Goal: Information Seeking & Learning: Learn about a topic

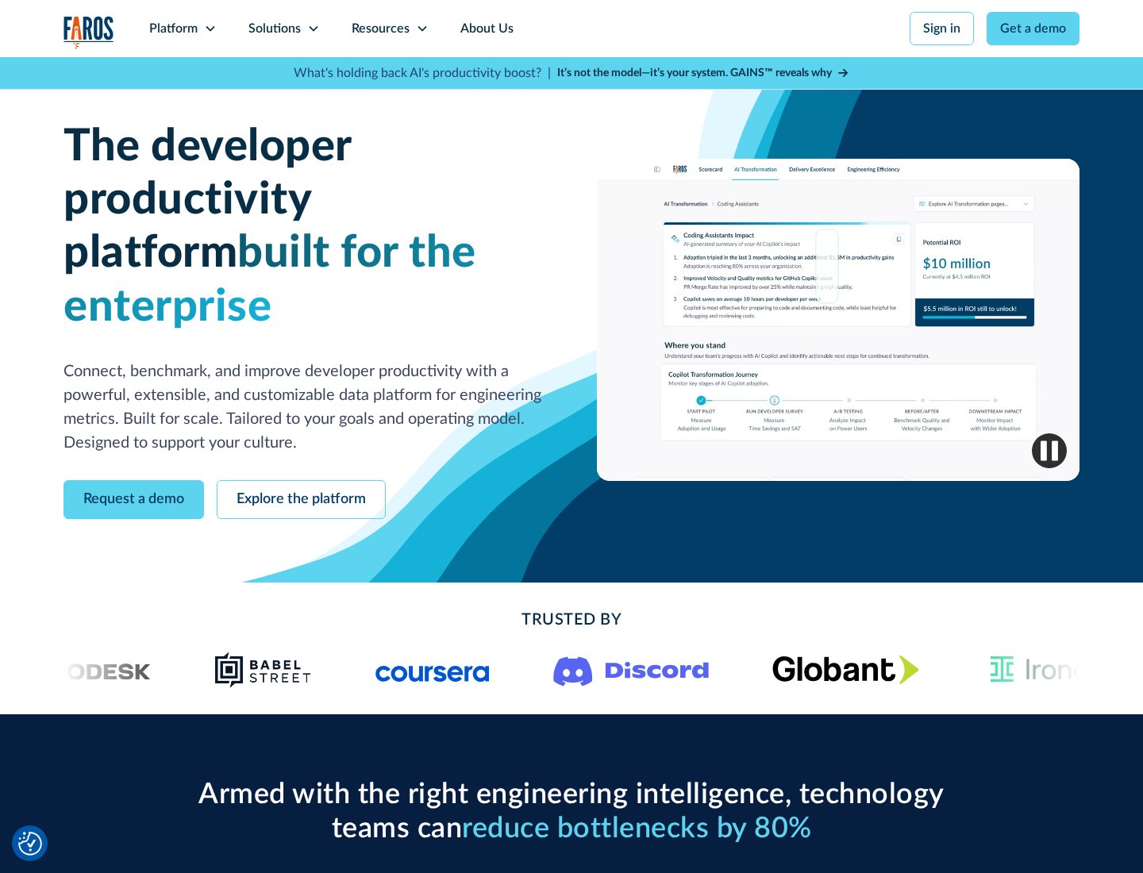
click at [209, 29] on icon at bounding box center [210, 28] width 13 height 13
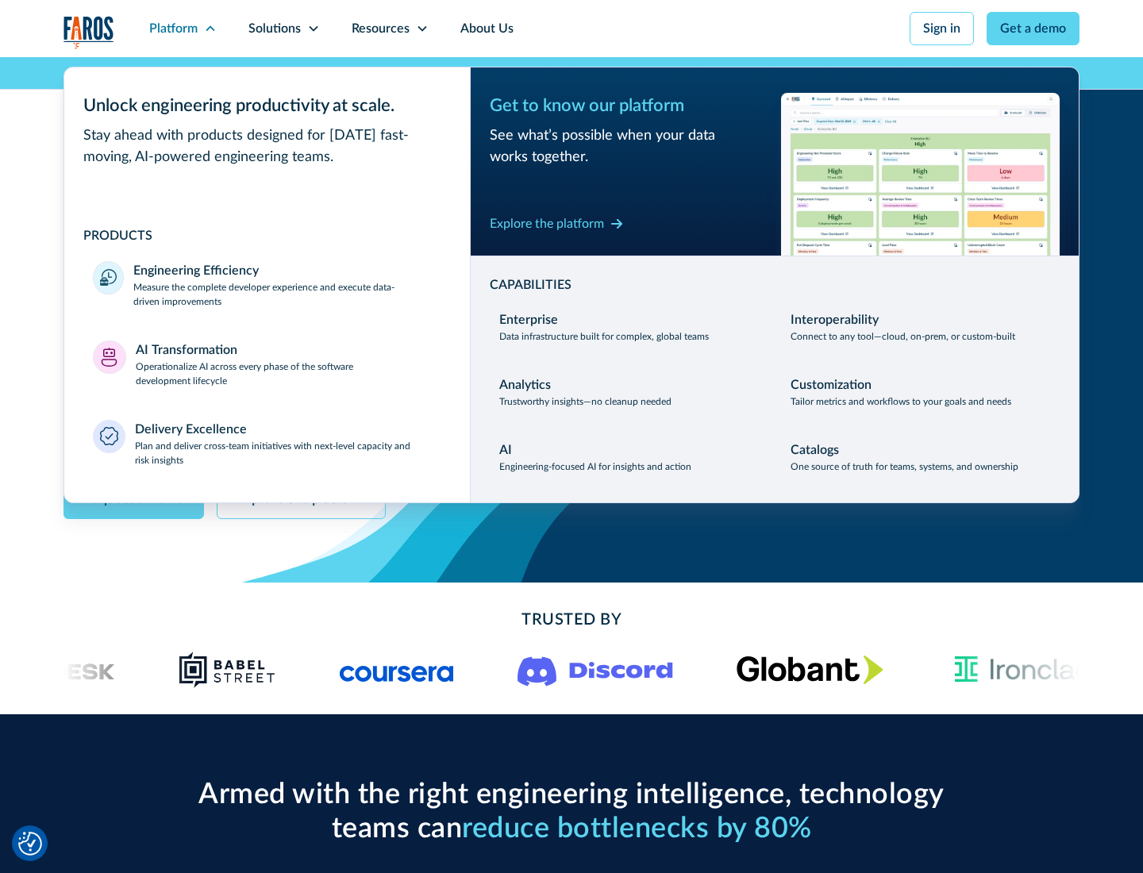
click at [287, 294] on p "Measure the complete developer experience and execute data-driven improvements" at bounding box center [287, 294] width 308 height 29
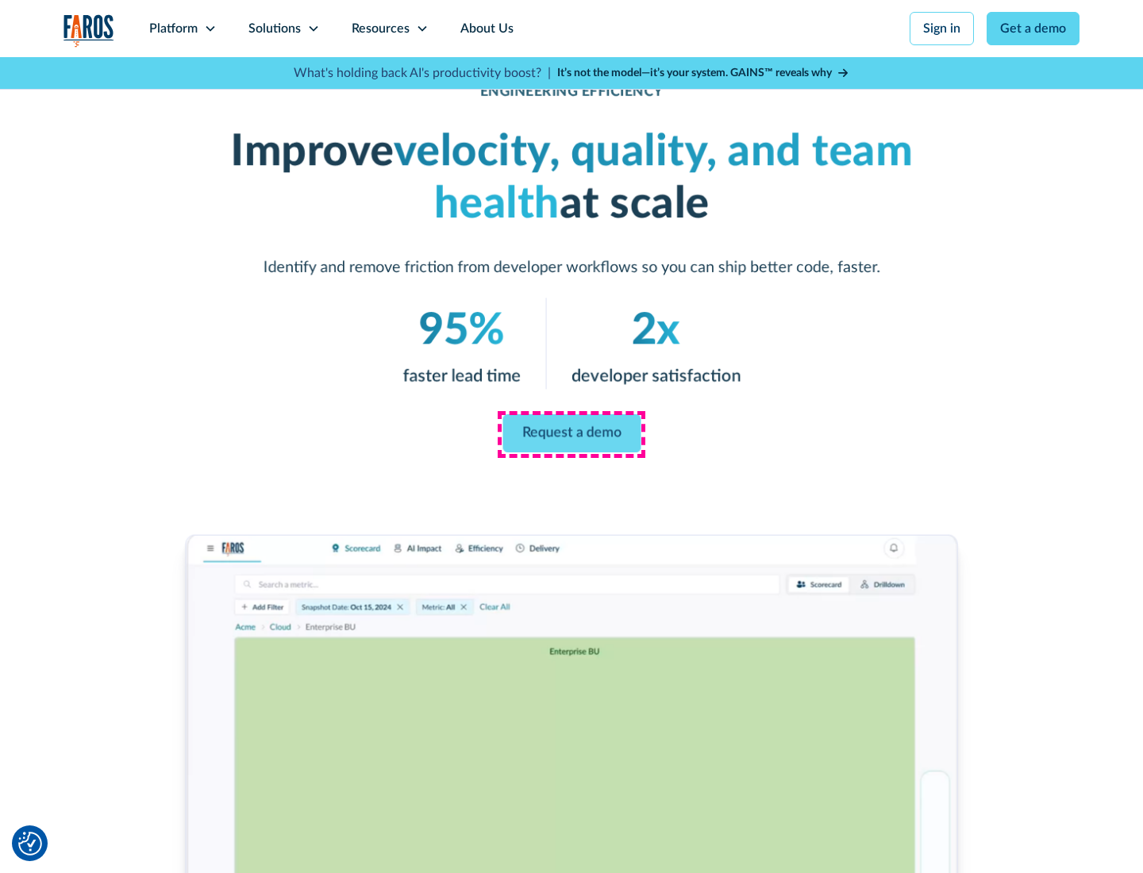
click at [571, 433] on link "Request a demo" at bounding box center [571, 433] width 138 height 38
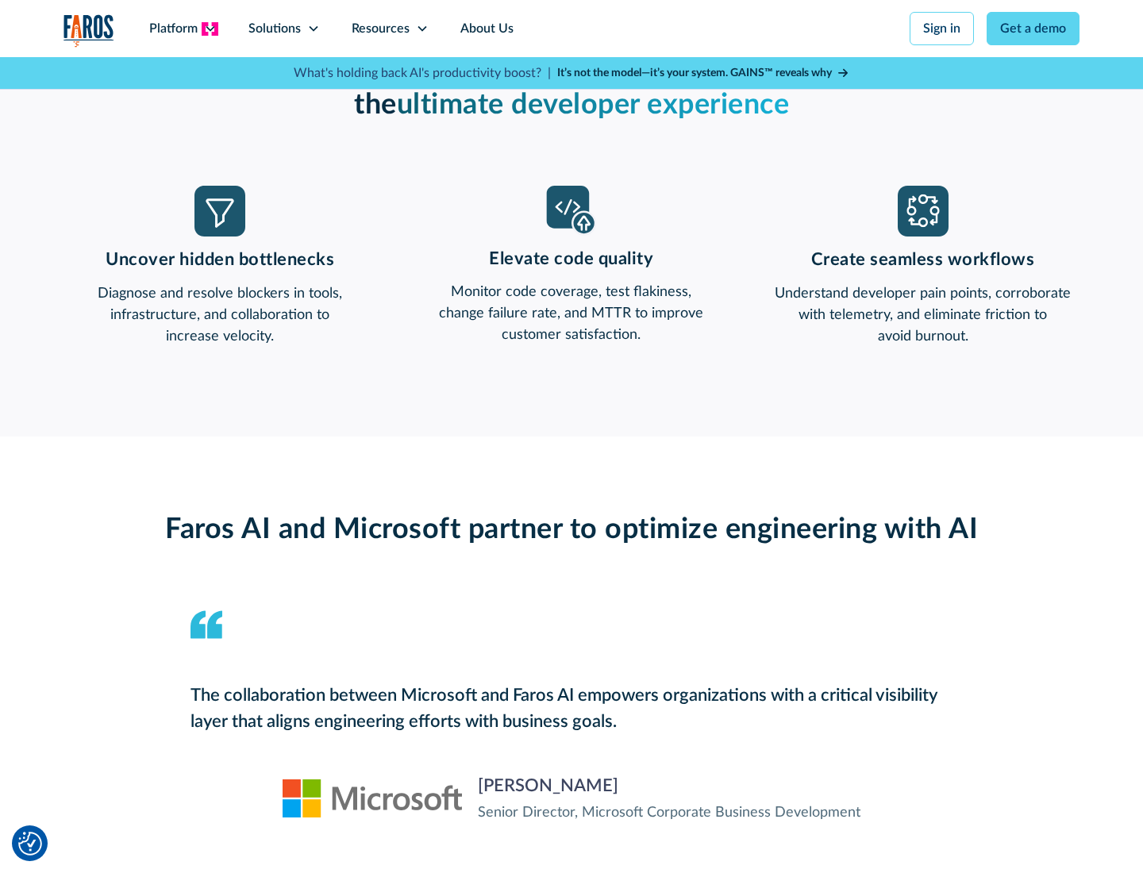
click at [209, 29] on icon at bounding box center [210, 28] width 13 height 13
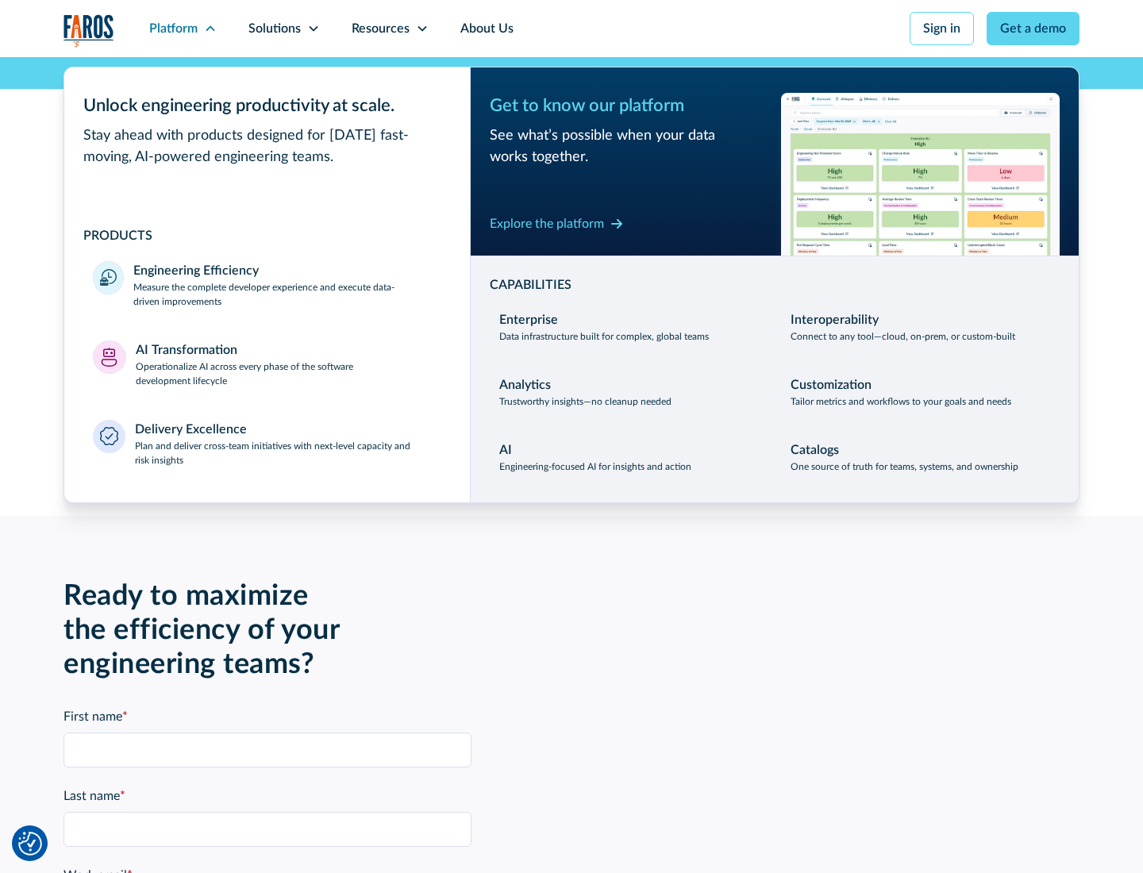
scroll to position [3481, 0]
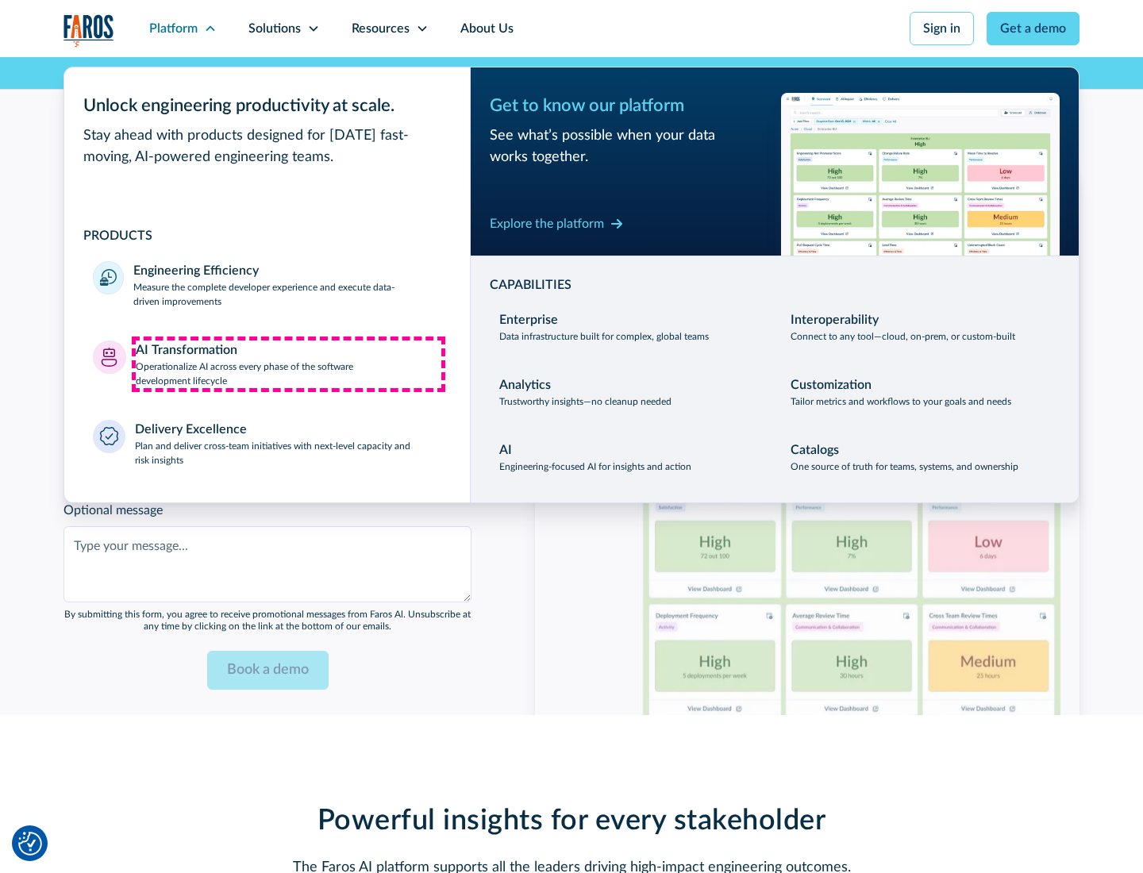
click at [288, 363] on p "Operationalize AI across every phase of the software development lifecycle" at bounding box center [289, 373] width 306 height 29
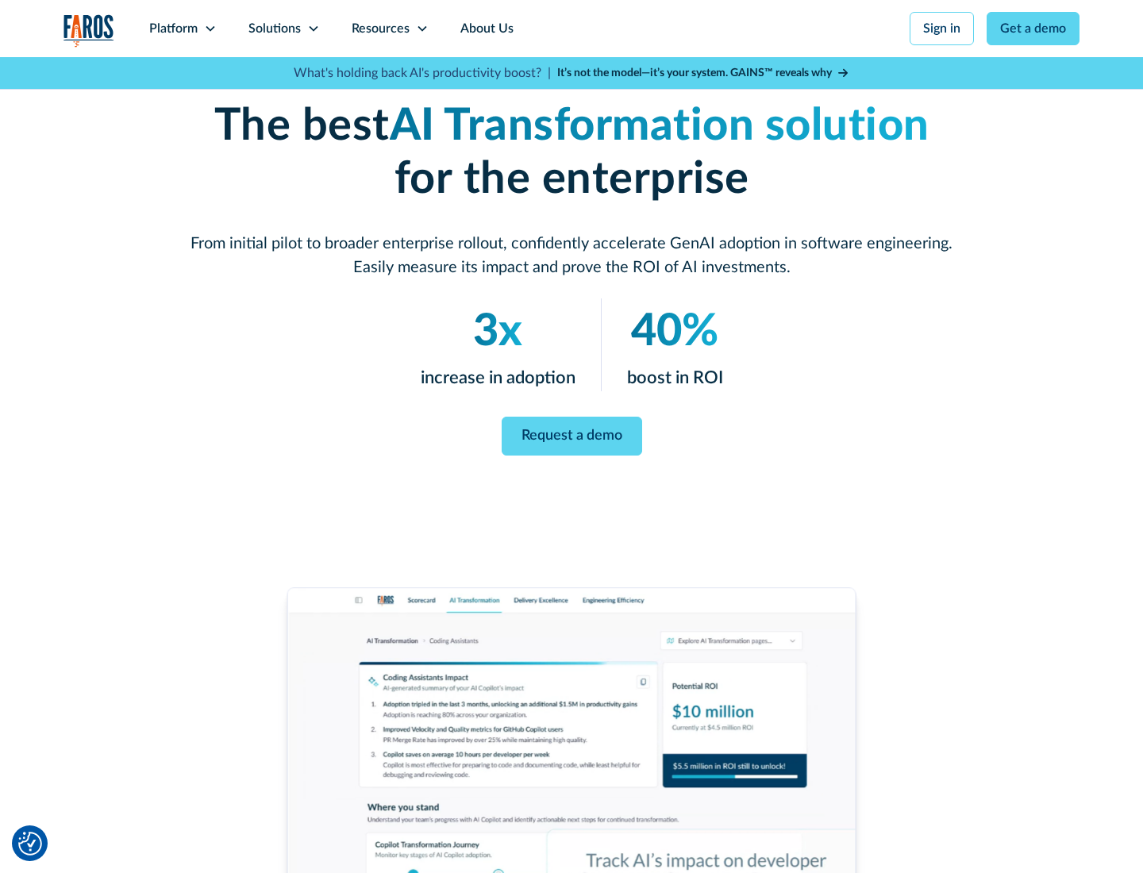
click at [571, 431] on link "Request a demo" at bounding box center [571, 436] width 140 height 39
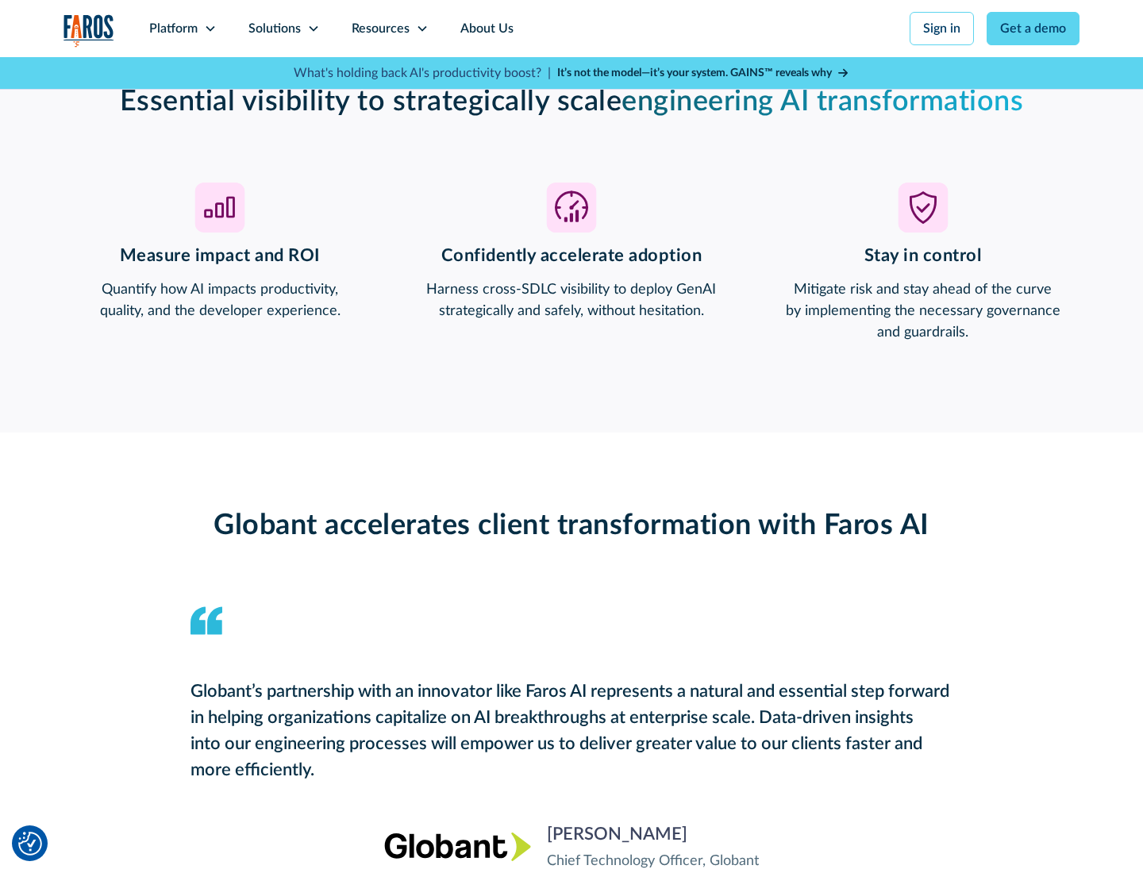
click at [182, 29] on div "Platform" at bounding box center [173, 28] width 48 height 19
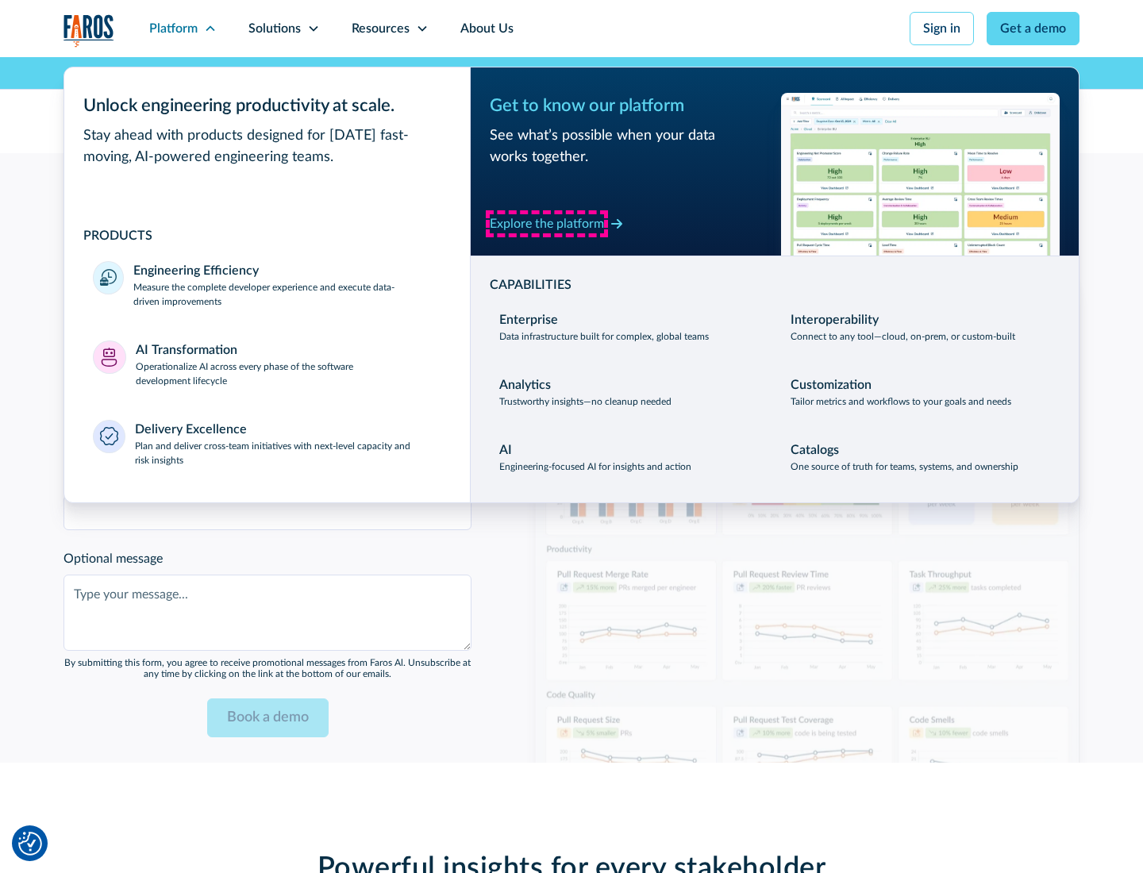
scroll to position [3854, 0]
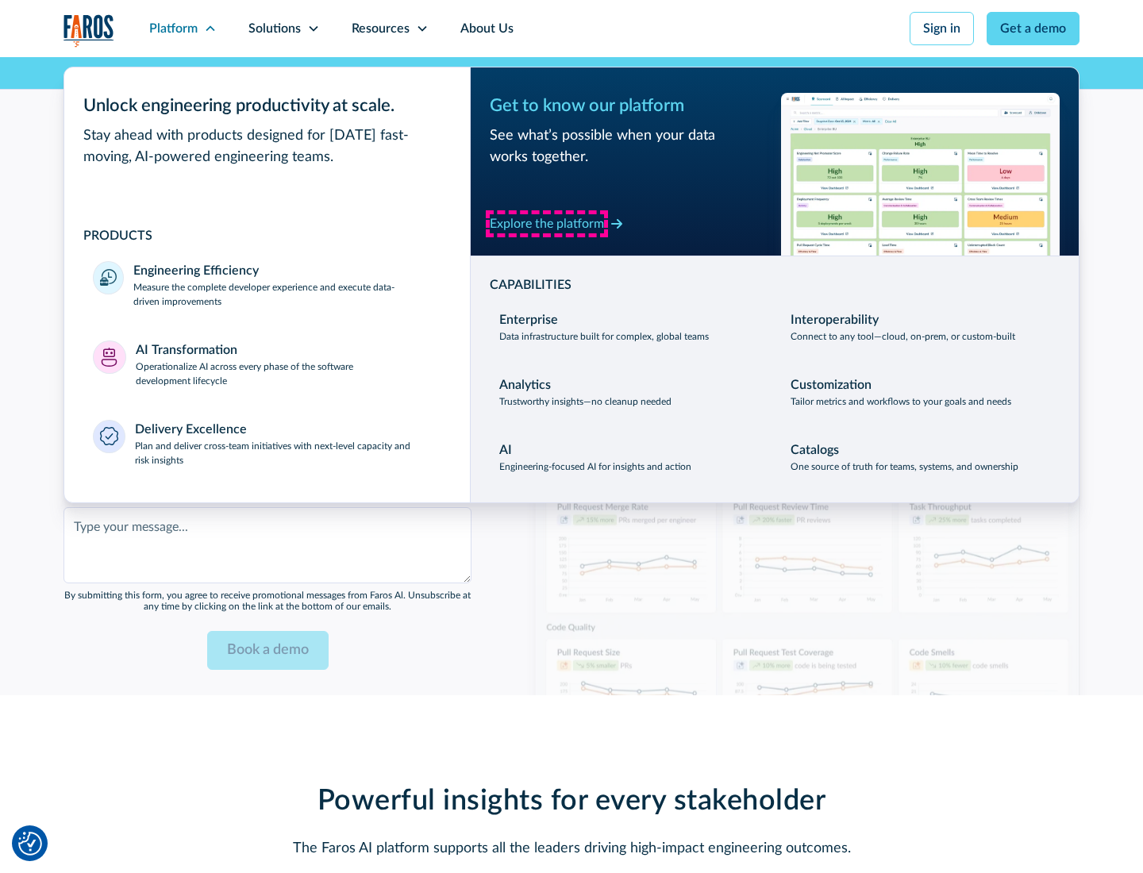
click at [547, 223] on div "Explore the platform" at bounding box center [547, 223] width 114 height 19
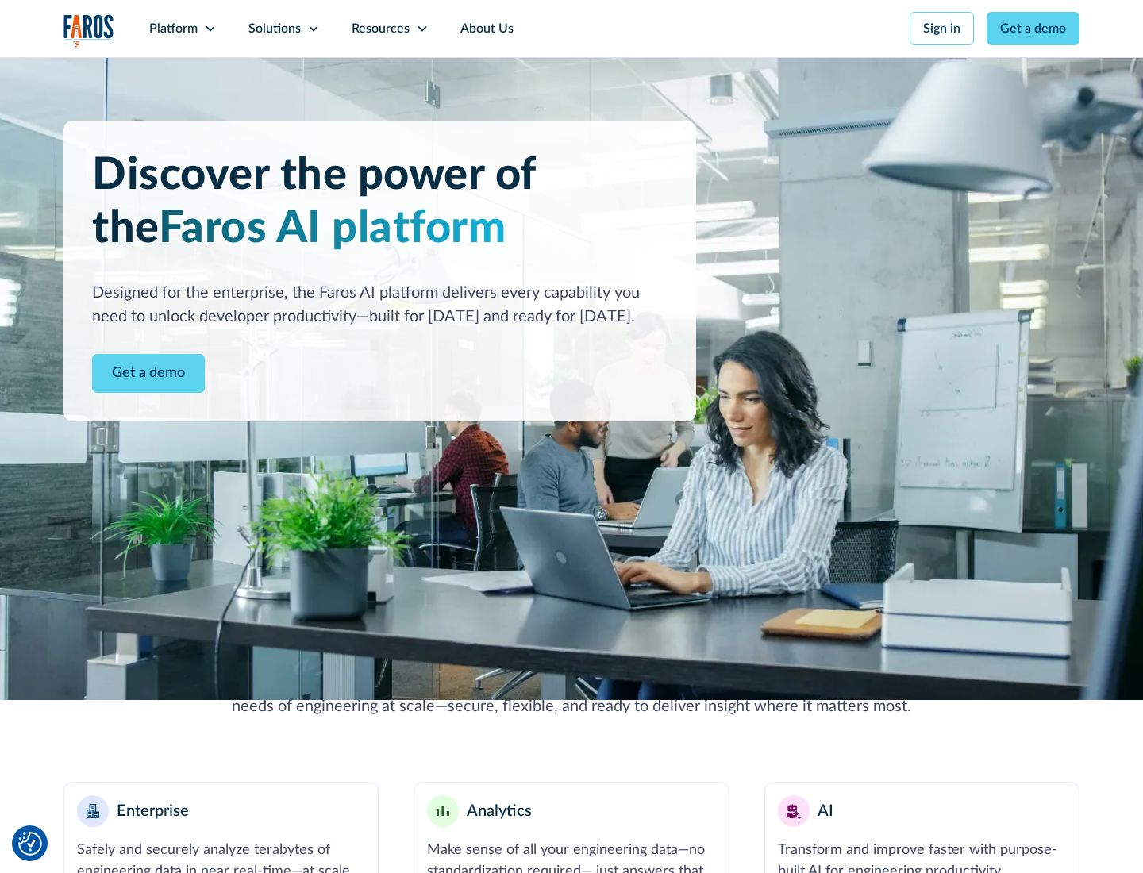
click at [148, 373] on link "Get a demo" at bounding box center [148, 373] width 113 height 39
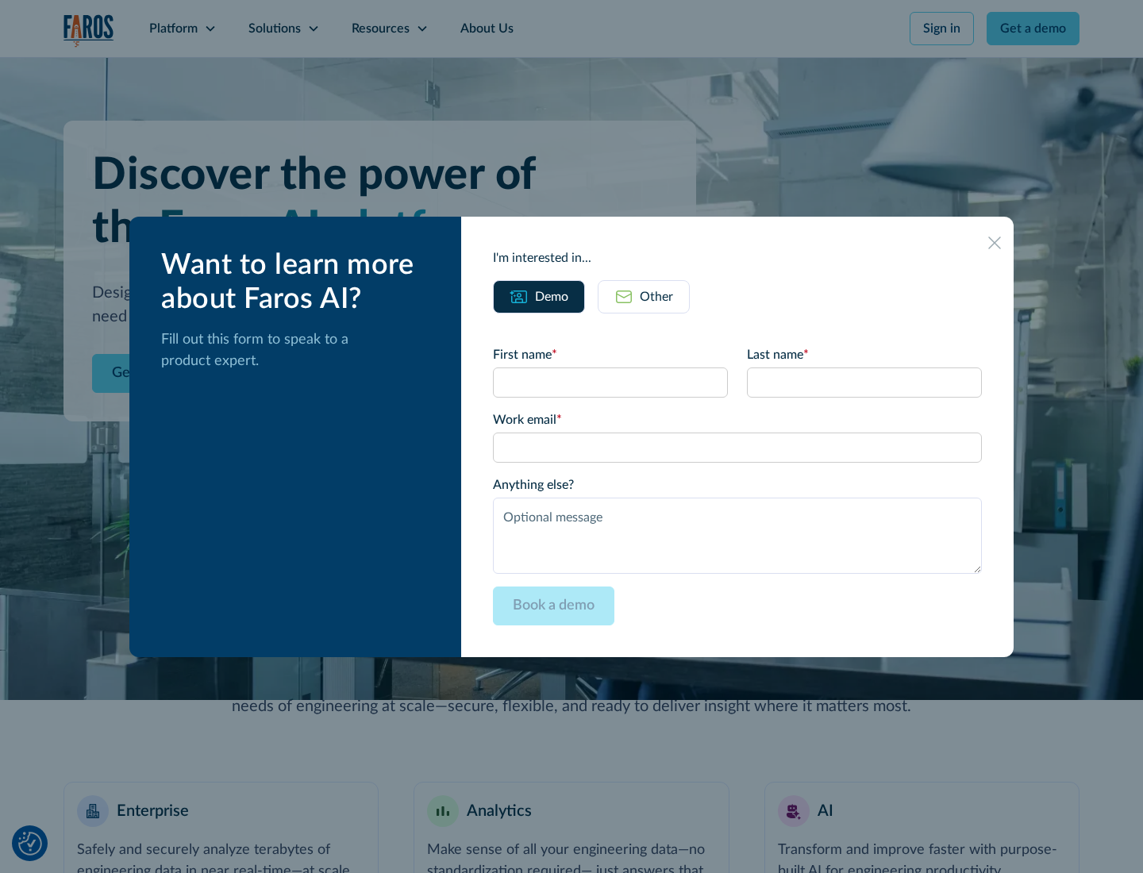
click at [656, 296] on div "Other" at bounding box center [656, 296] width 33 height 19
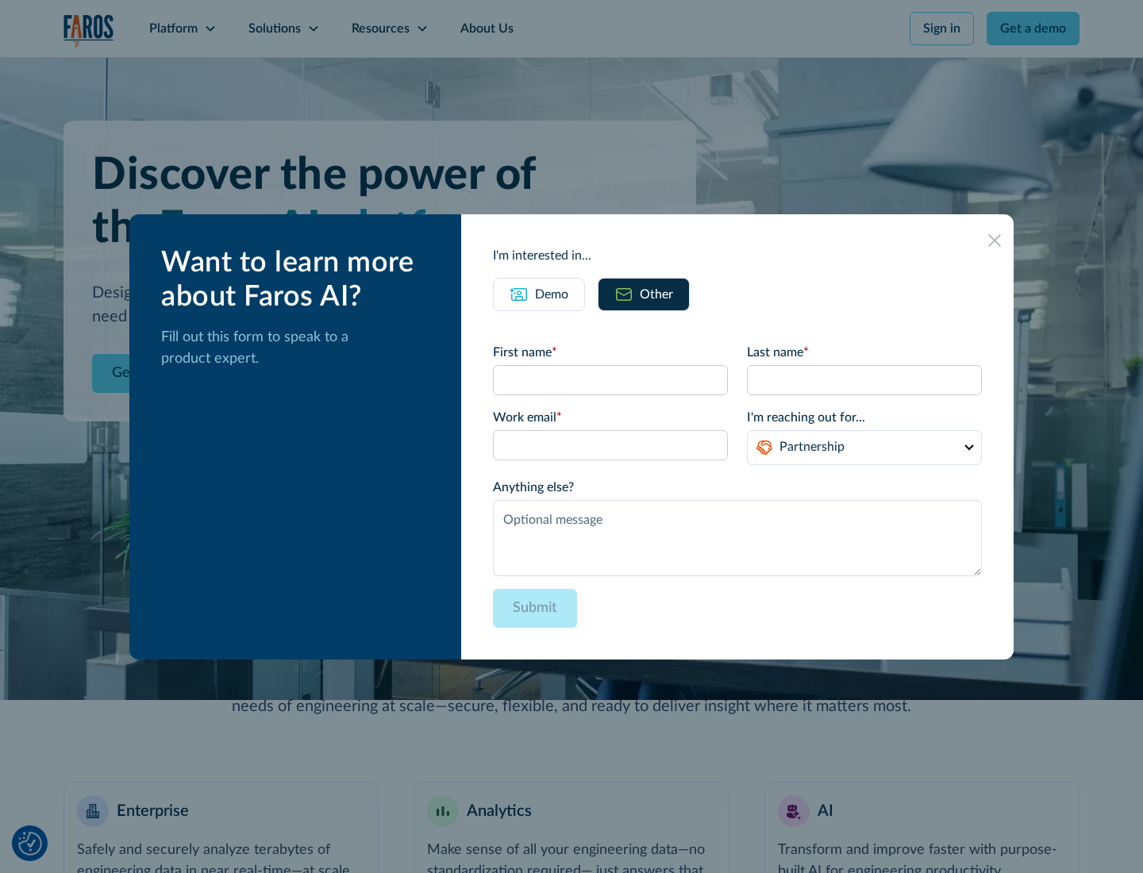
click at [551, 294] on div "Demo" at bounding box center [551, 294] width 33 height 19
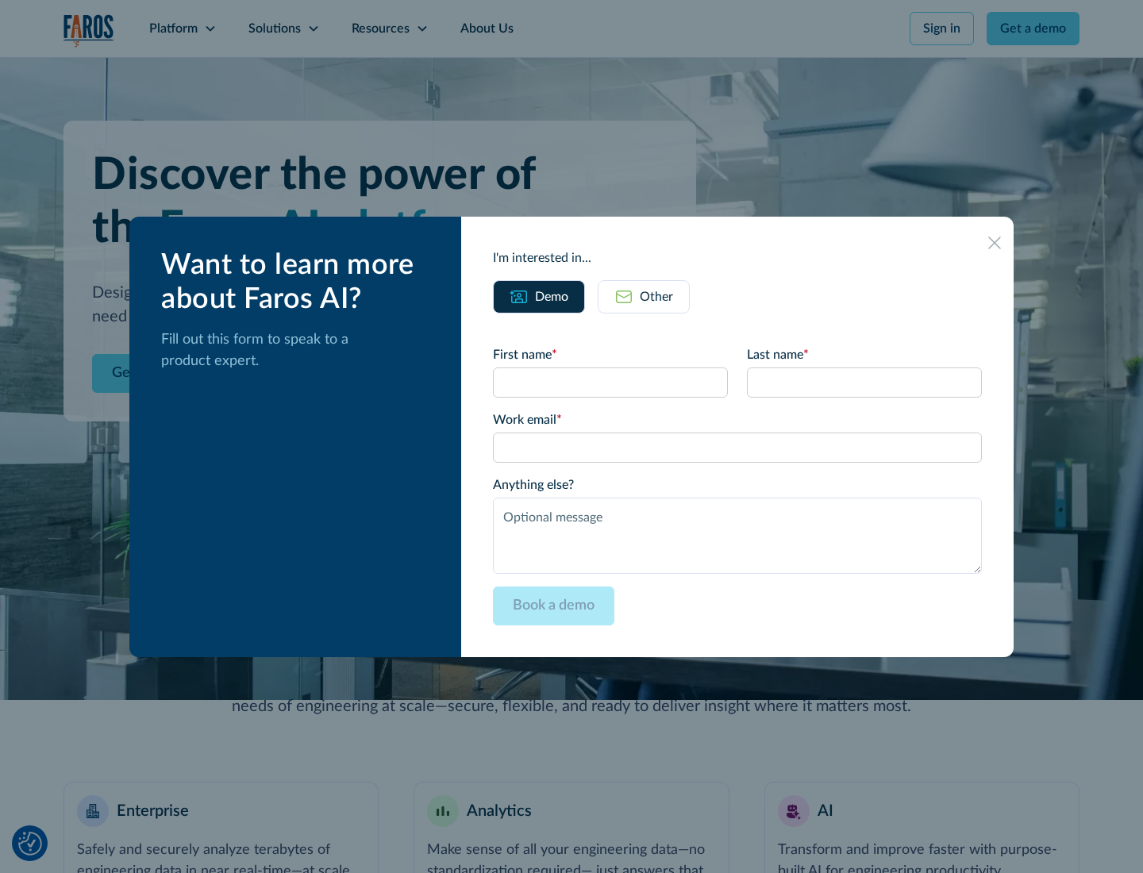
click at [994, 242] on icon at bounding box center [994, 242] width 13 height 13
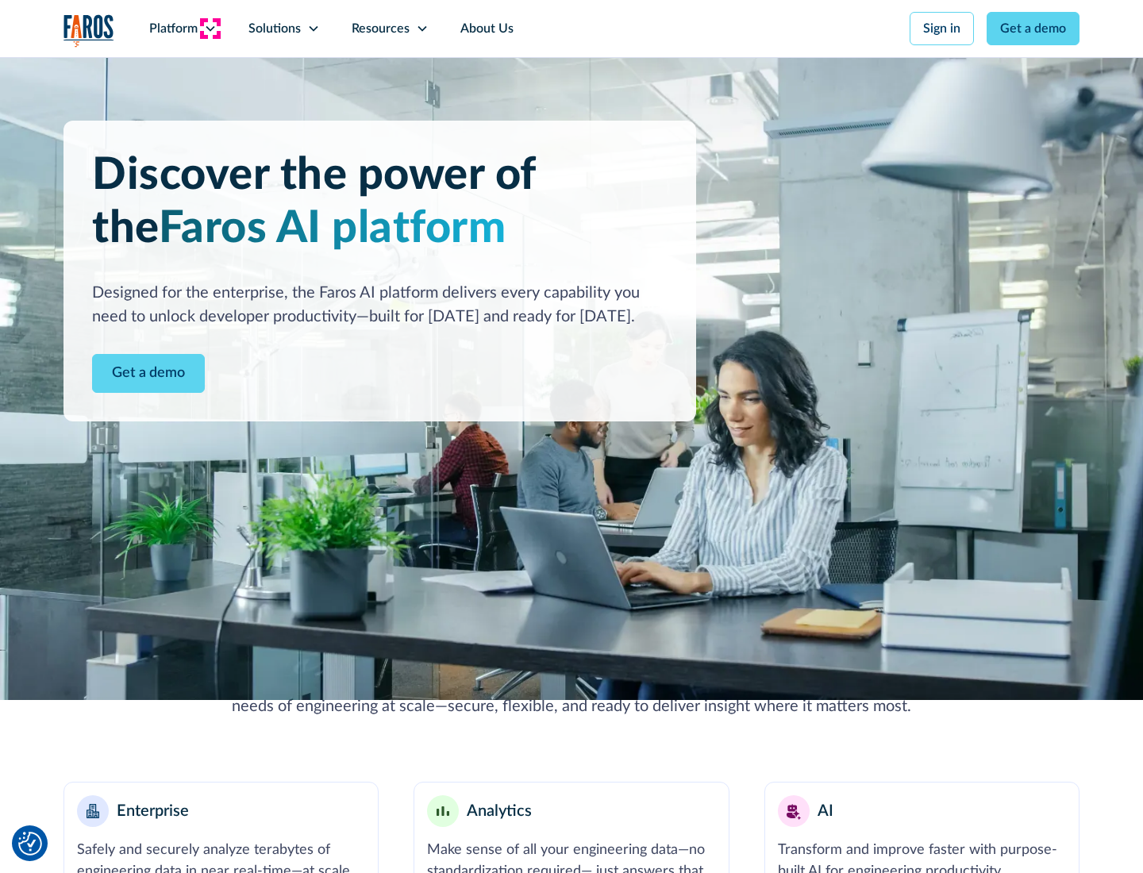
click at [209, 29] on icon at bounding box center [210, 28] width 13 height 13
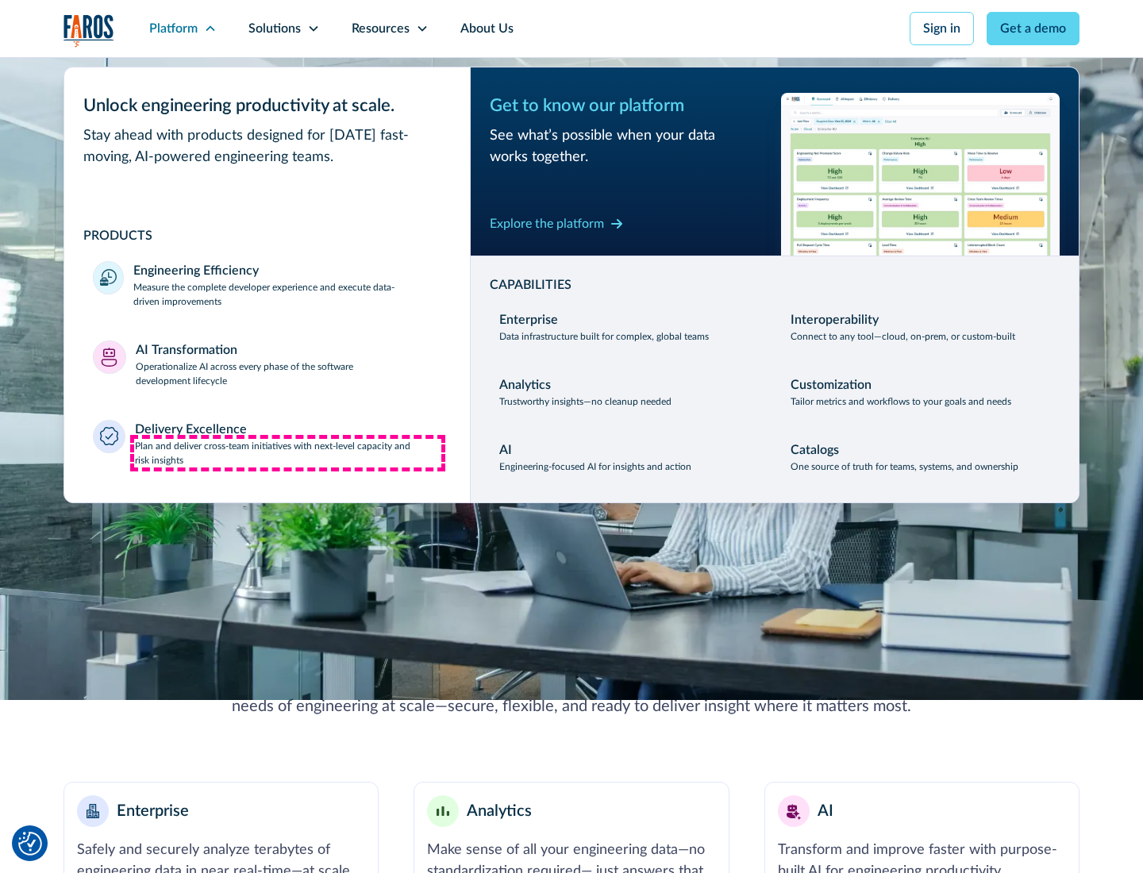
click at [287, 452] on p "Plan and deliver cross-team initiatives with next-level capacity and risk insig…" at bounding box center [288, 453] width 307 height 29
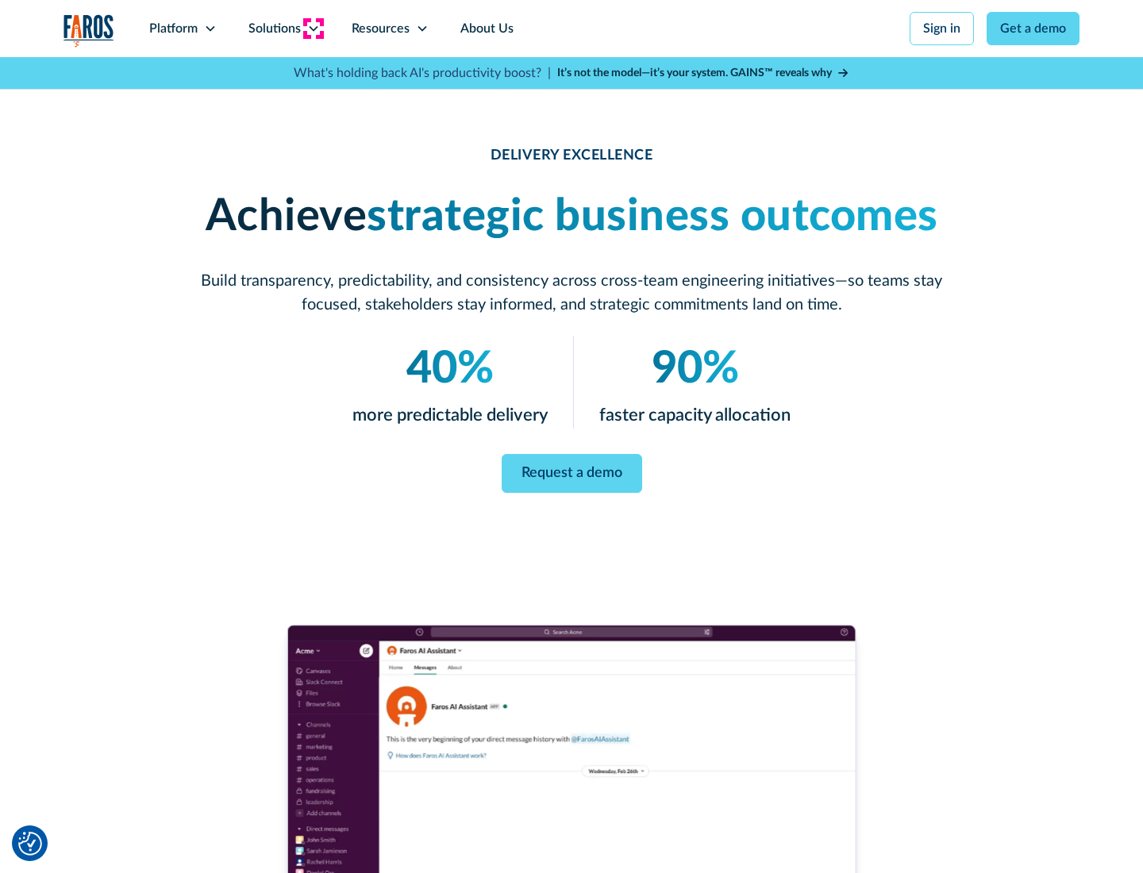
click at [313, 29] on icon at bounding box center [313, 28] width 13 height 13
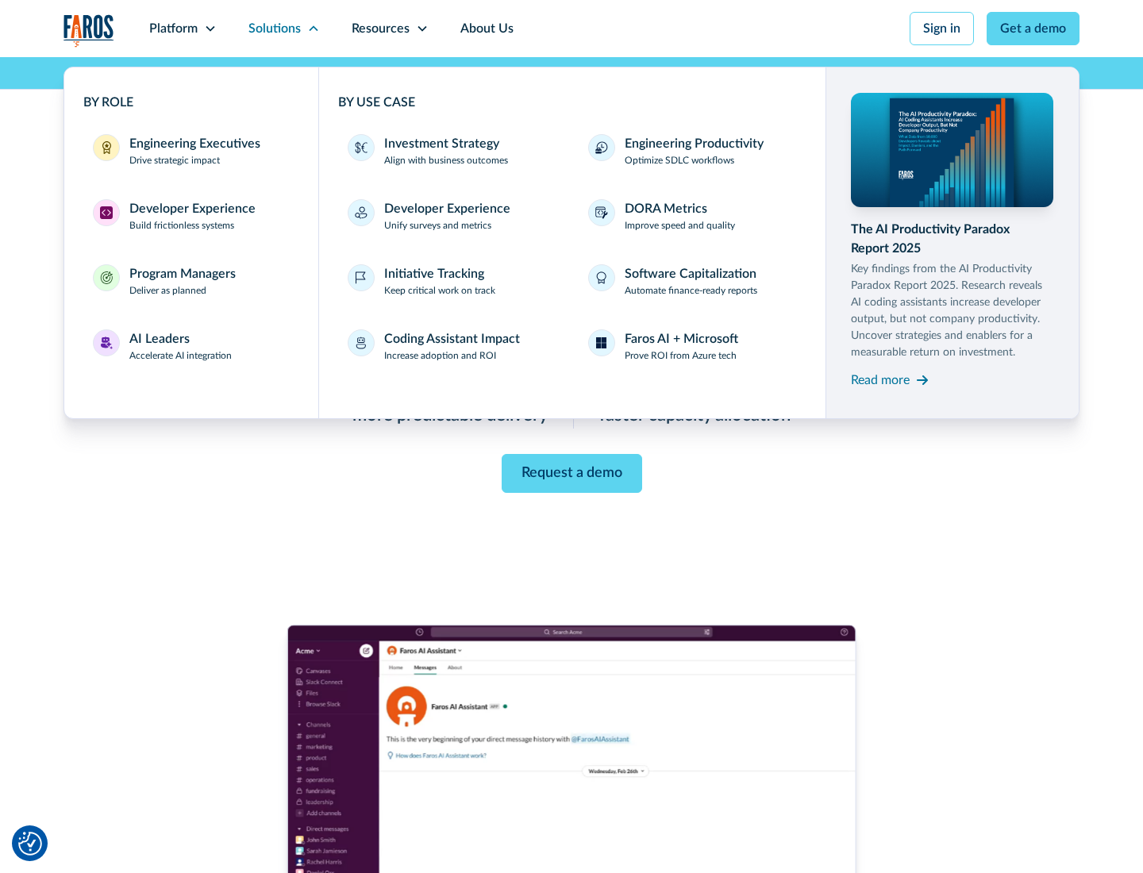
click at [190, 151] on div "Engineering Executives" at bounding box center [194, 143] width 131 height 19
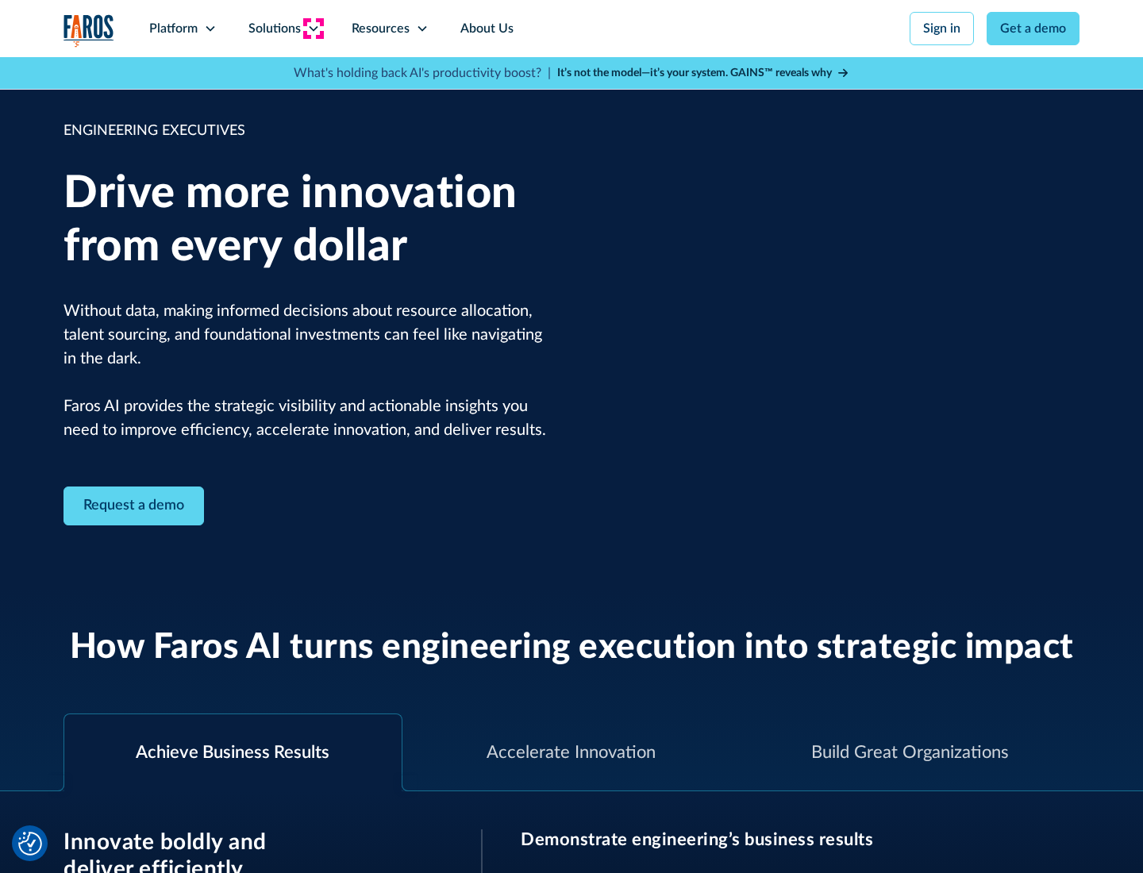
click at [313, 29] on icon at bounding box center [313, 28] width 13 height 13
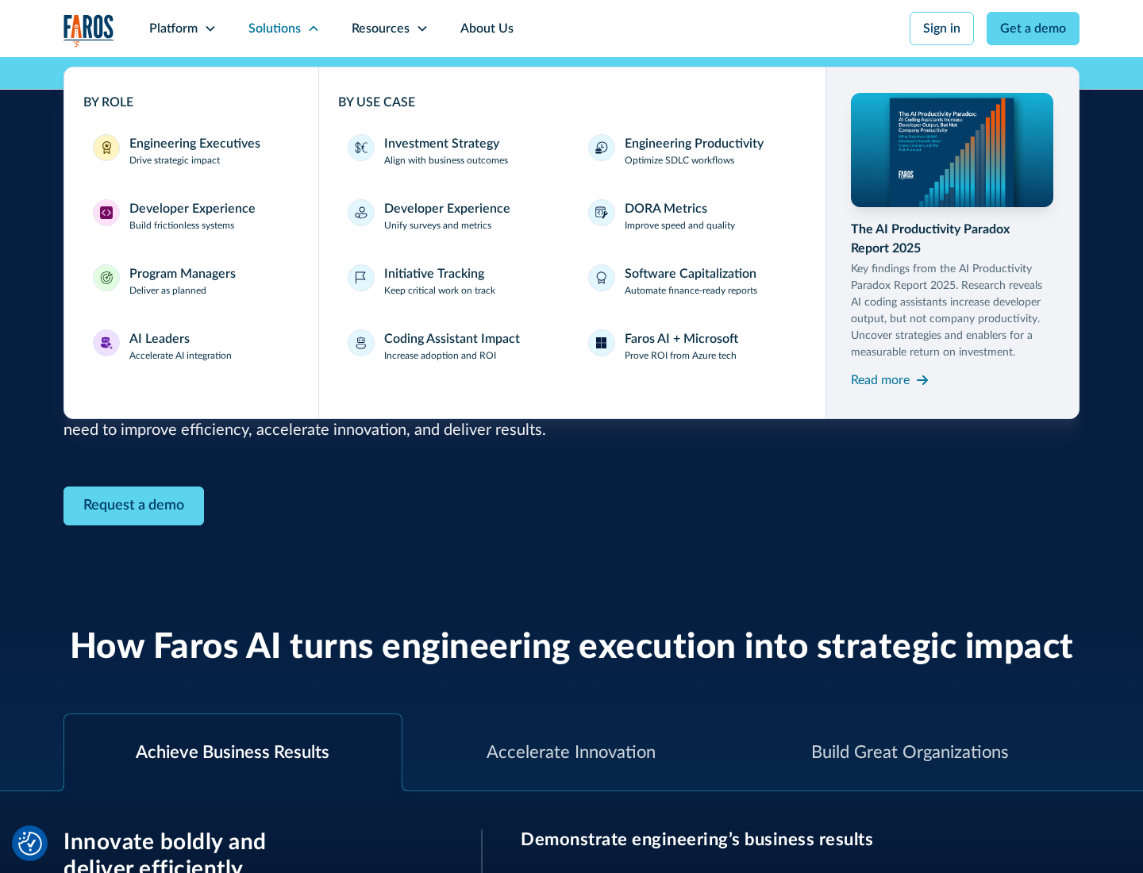
click at [190, 209] on div "Developer Experience" at bounding box center [192, 208] width 126 height 19
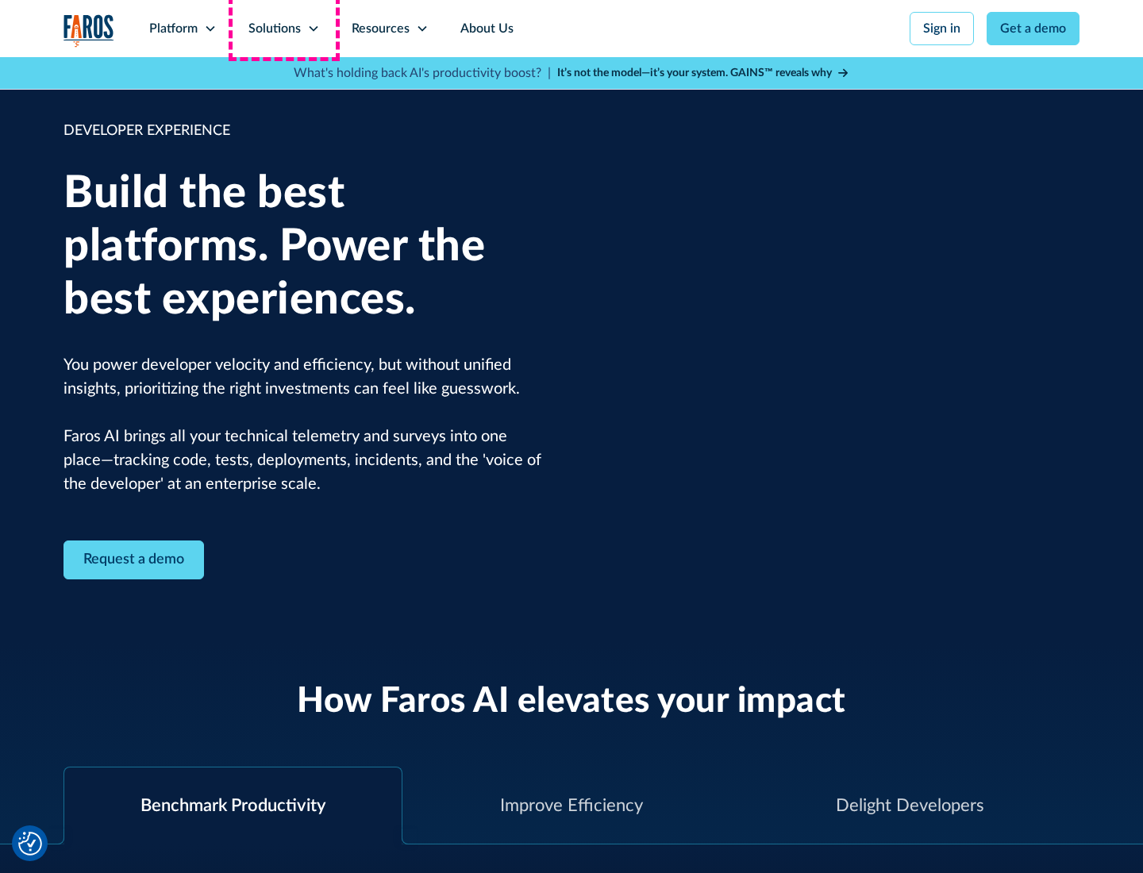
click at [283, 29] on div "Solutions" at bounding box center [274, 28] width 52 height 19
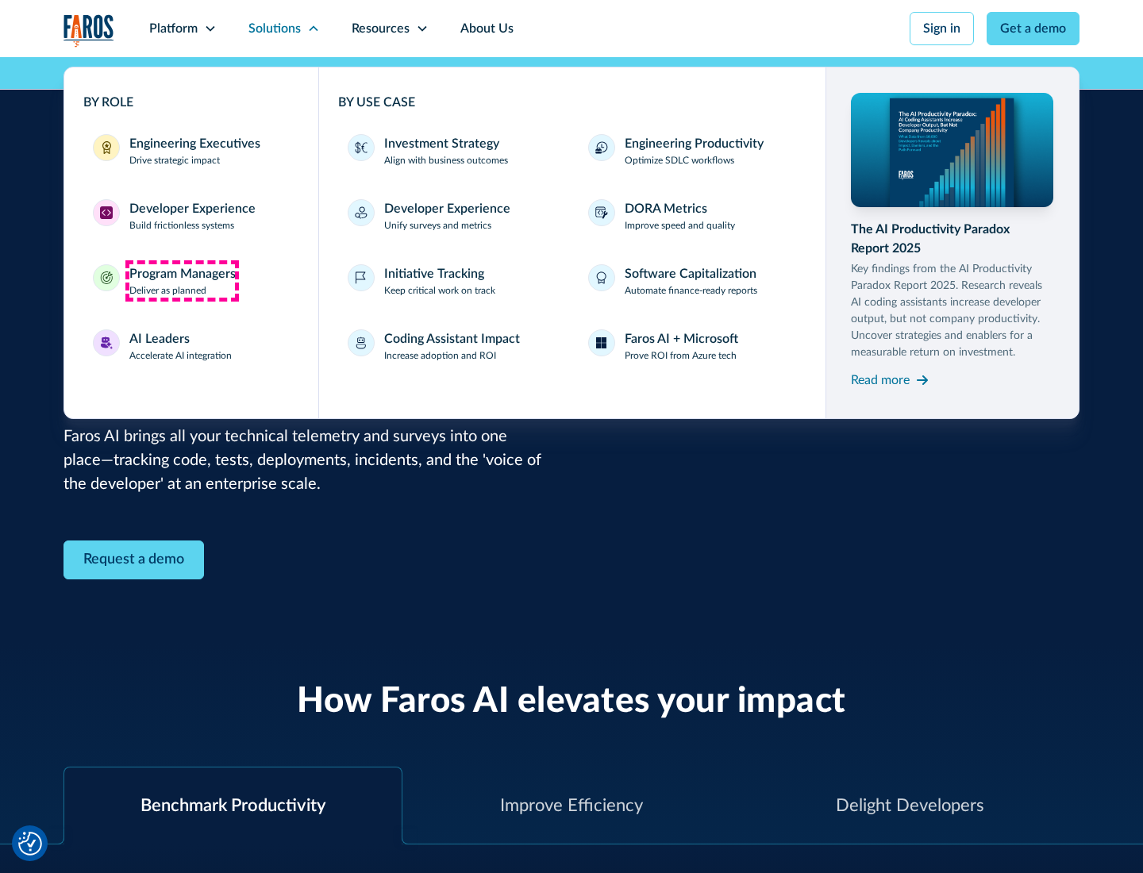
click at [182, 281] on div "Program Managers" at bounding box center [182, 273] width 106 height 19
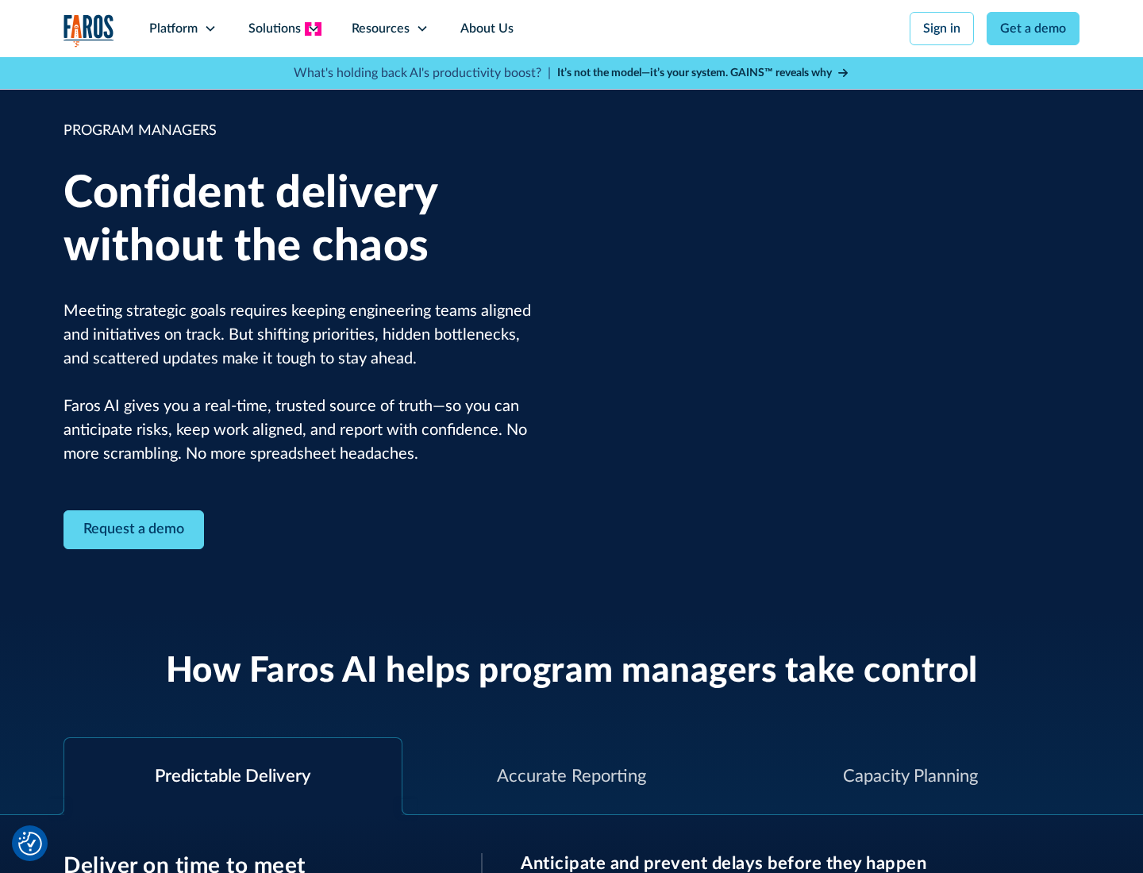
click at [313, 29] on icon at bounding box center [313, 28] width 13 height 13
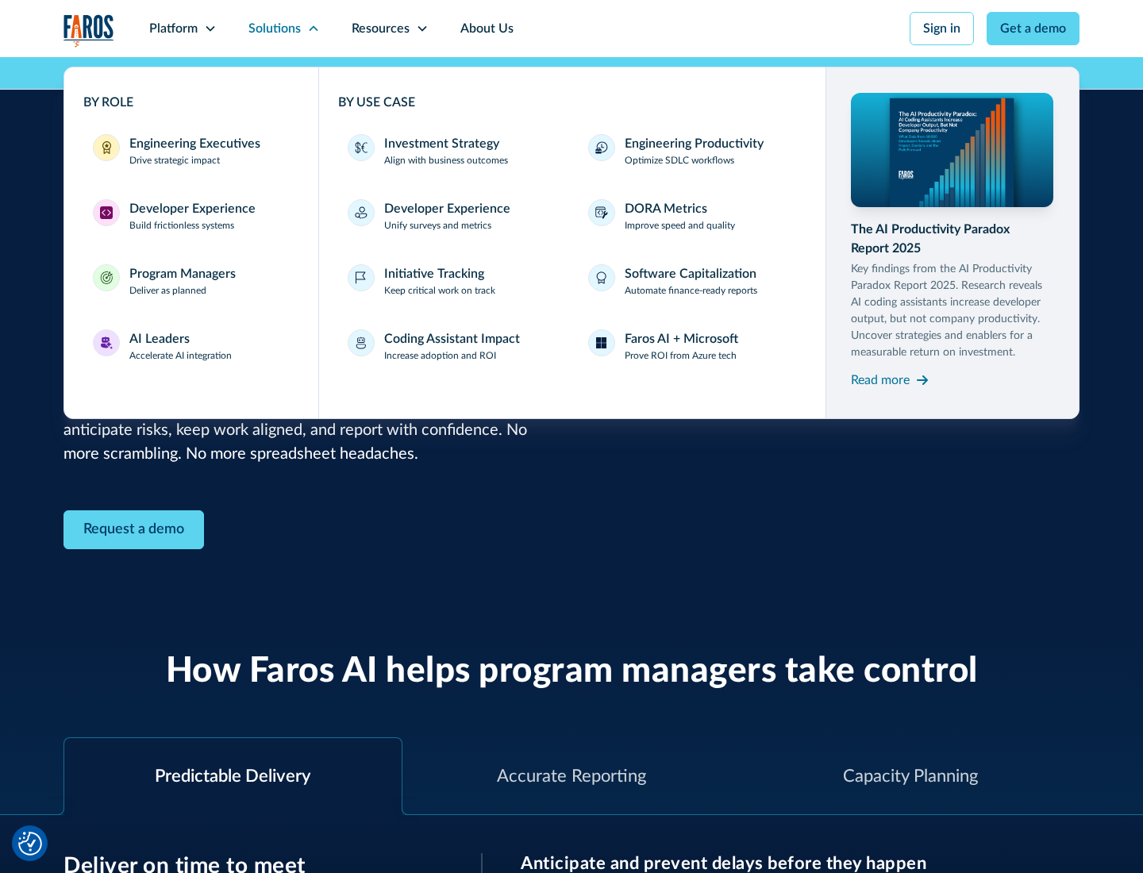
click at [181, 346] on div "AI Leaders" at bounding box center [159, 338] width 60 height 19
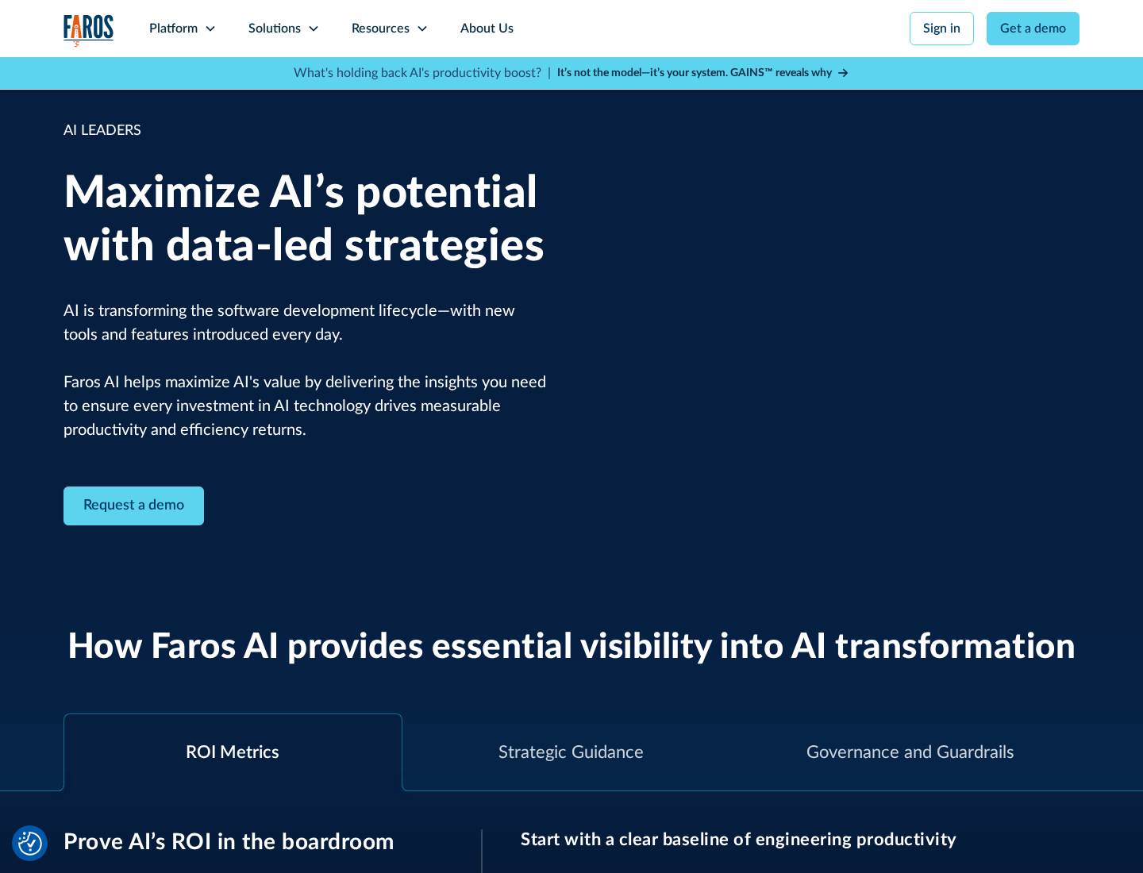
click at [313, 29] on icon at bounding box center [313, 28] width 13 height 13
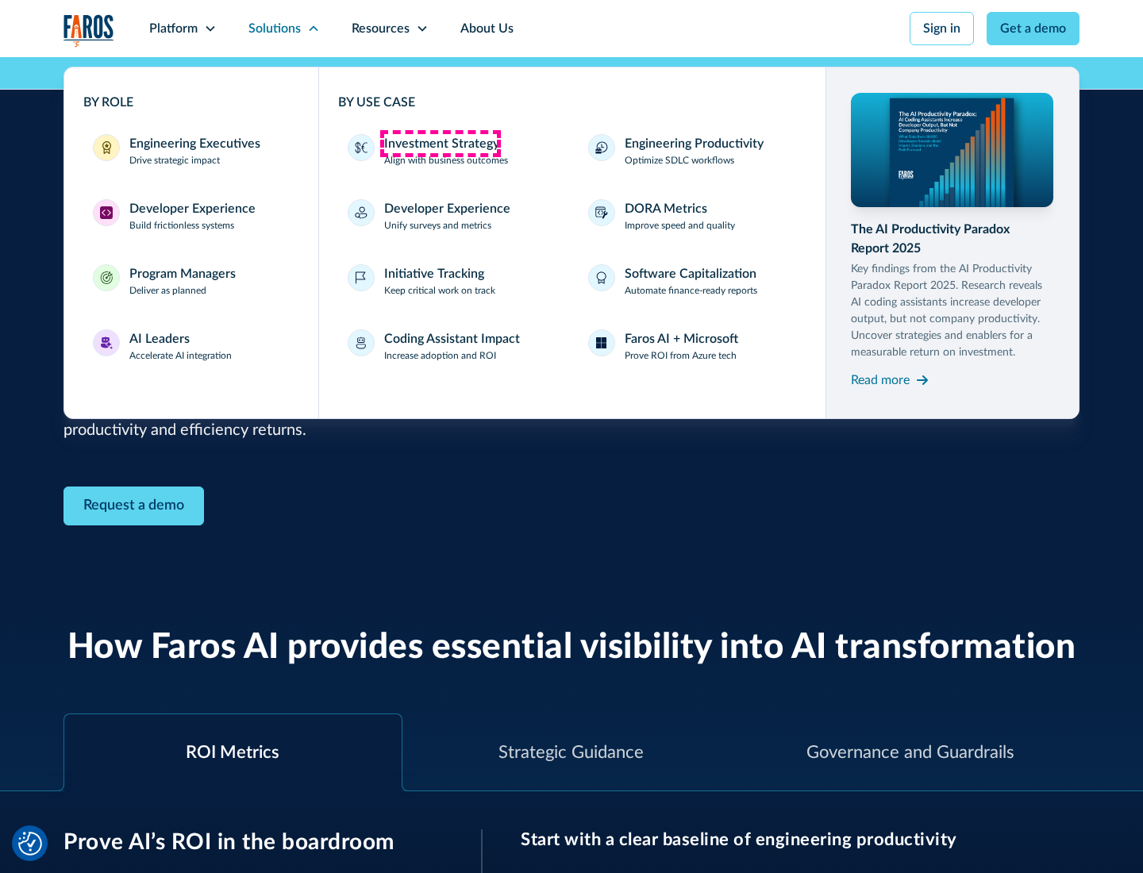
click at [440, 144] on div "Investment Strategy" at bounding box center [441, 143] width 115 height 19
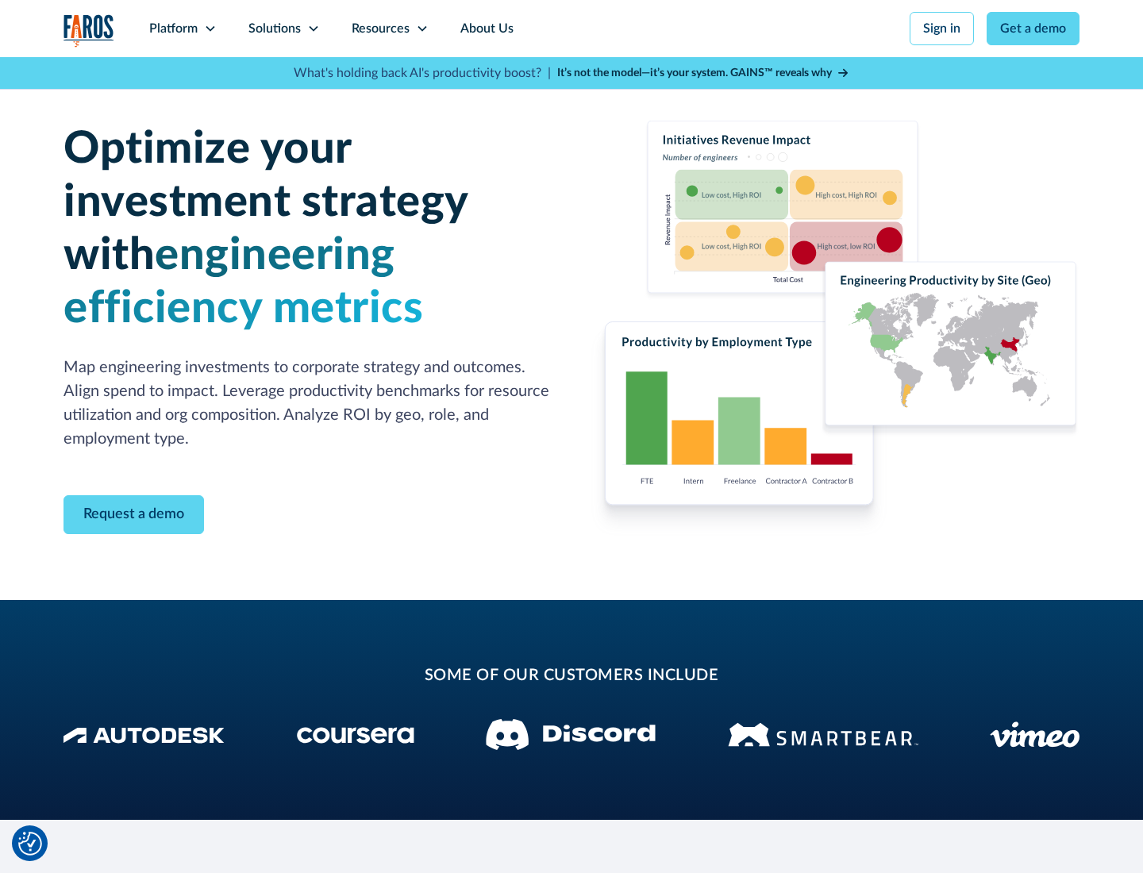
click at [313, 29] on icon at bounding box center [313, 28] width 13 height 13
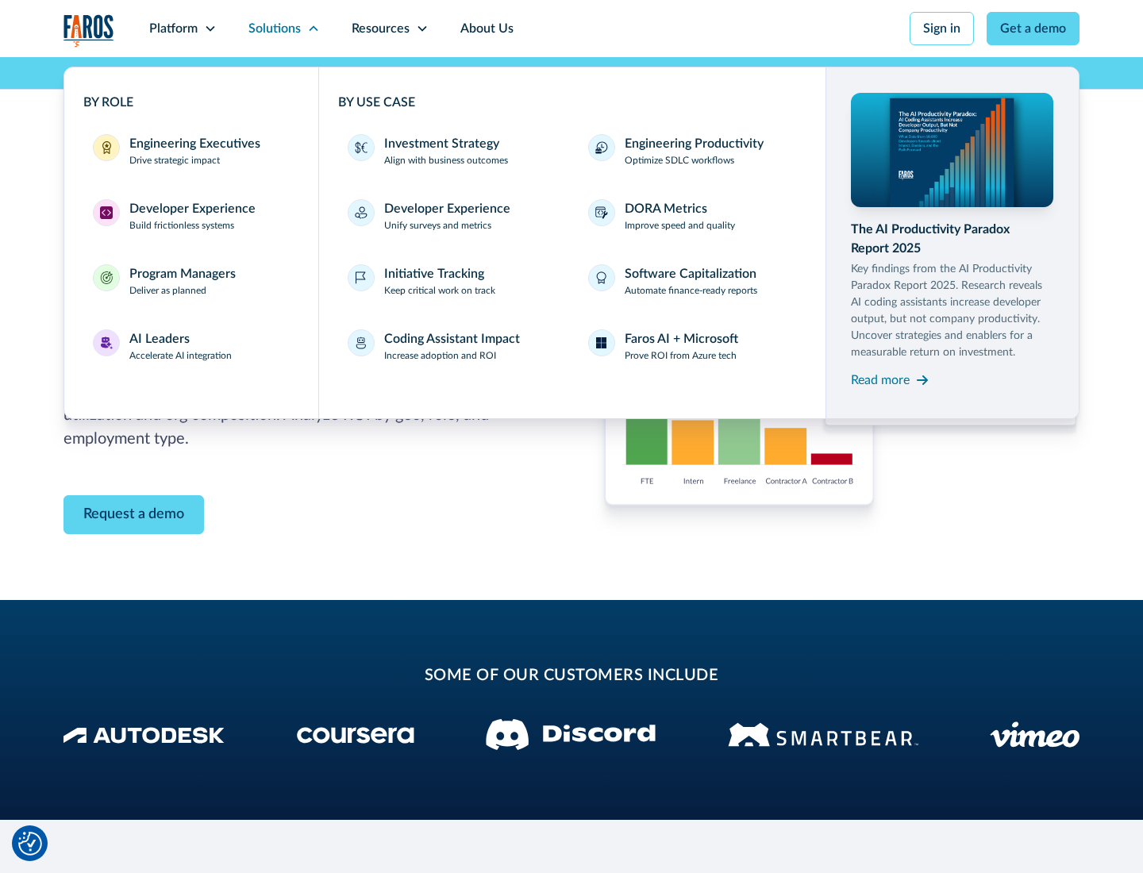
click at [680, 355] on p "Prove ROI from Azure tech" at bounding box center [680, 355] width 112 height 14
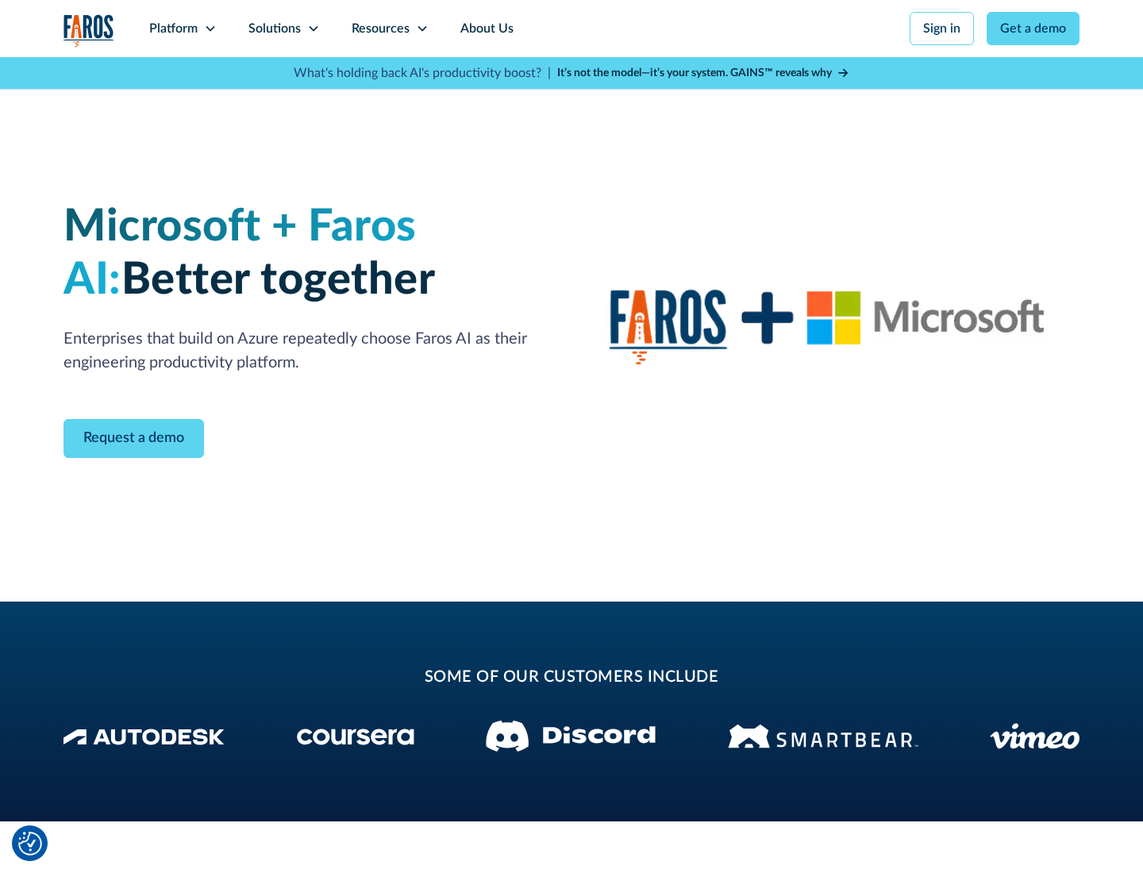
click at [313, 29] on icon at bounding box center [313, 28] width 13 height 13
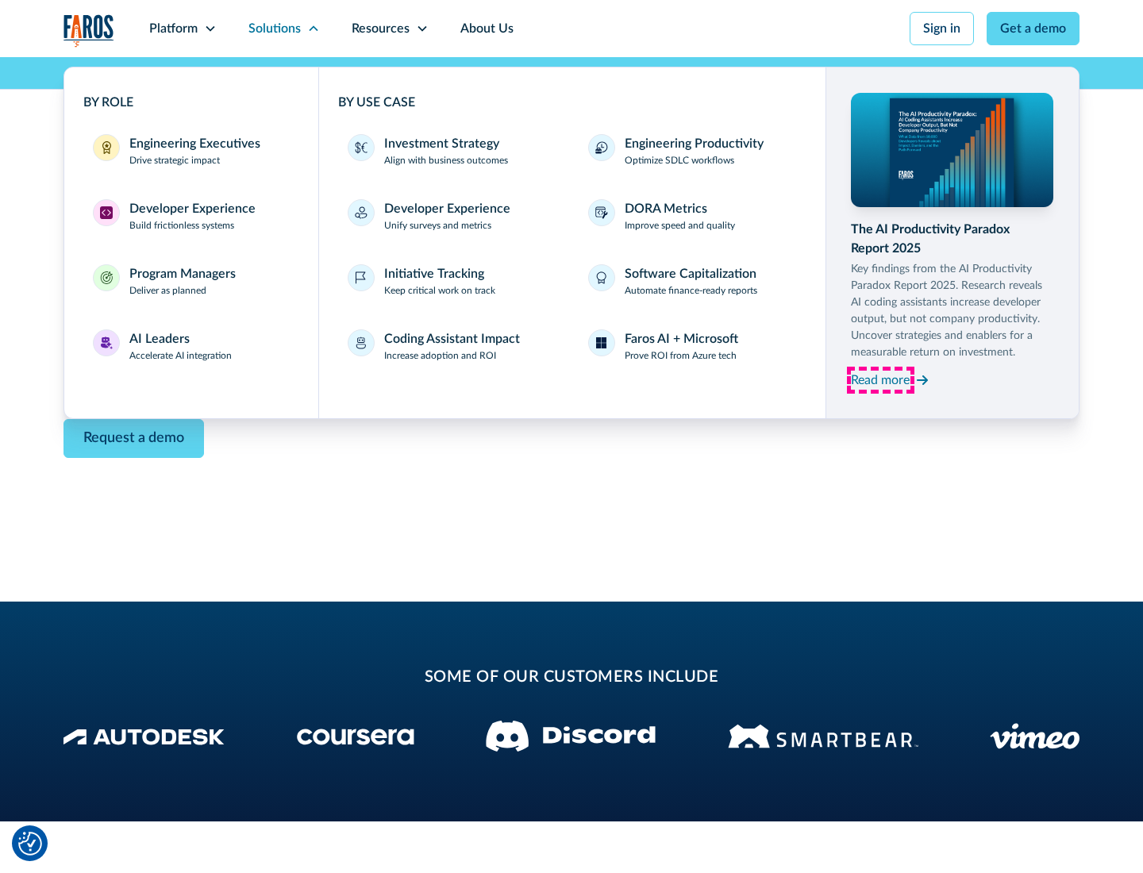
click at [880, 379] on div "Read more" at bounding box center [880, 380] width 59 height 19
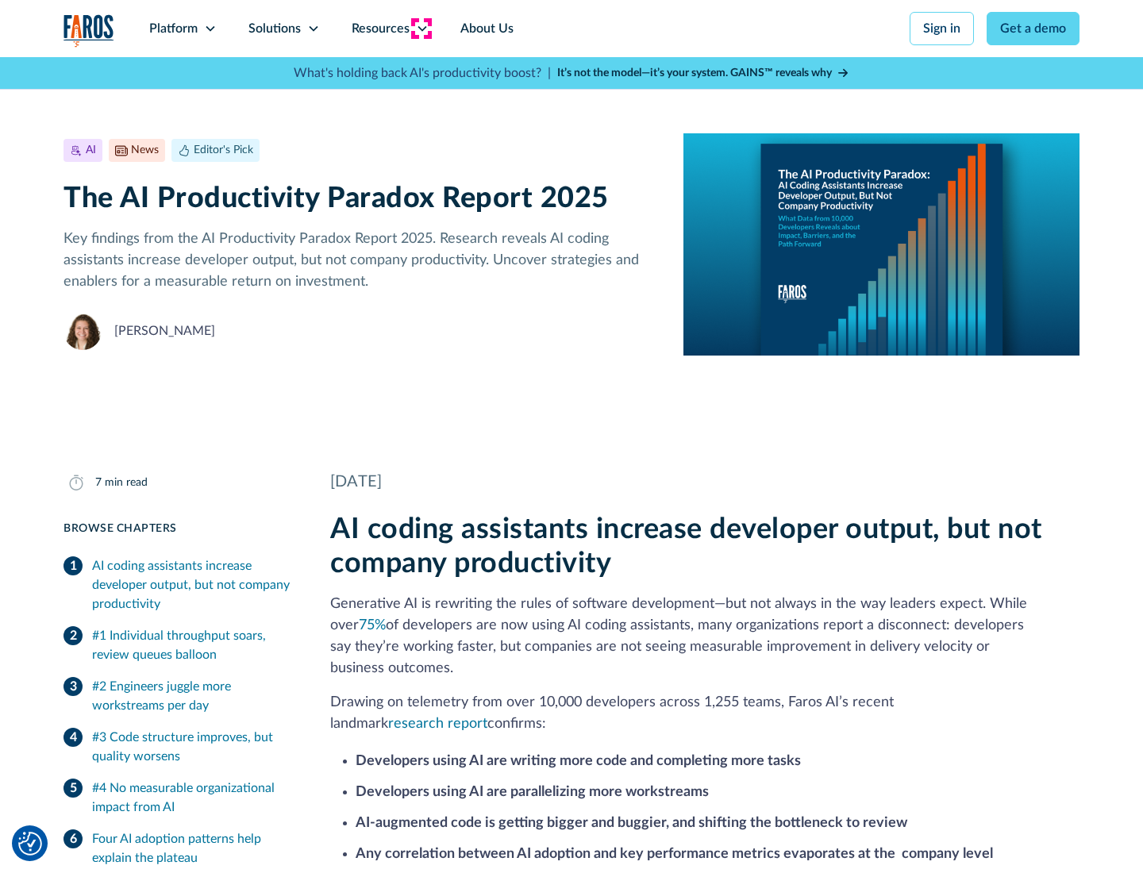
click at [421, 29] on icon at bounding box center [422, 28] width 13 height 13
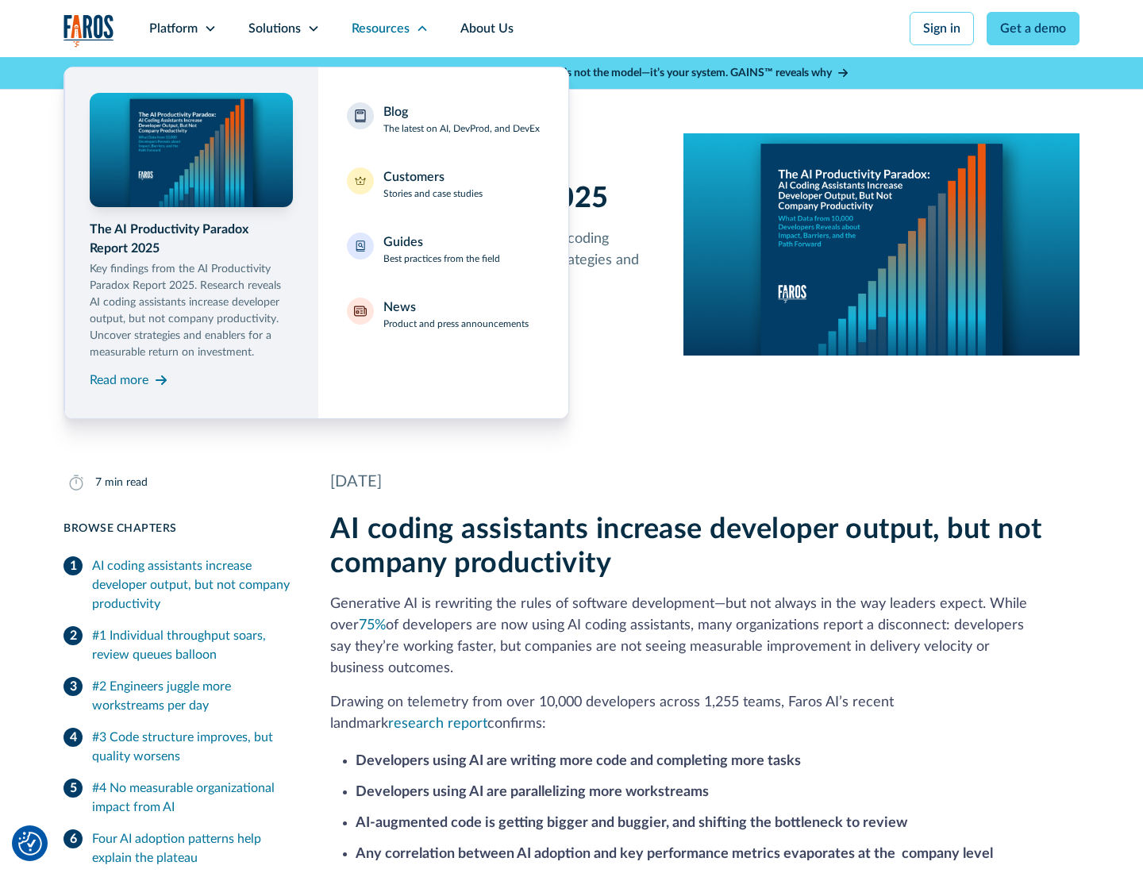
click at [461, 119] on div "Blog The latest on AI, DevProd, and DevEx" at bounding box center [461, 118] width 156 height 33
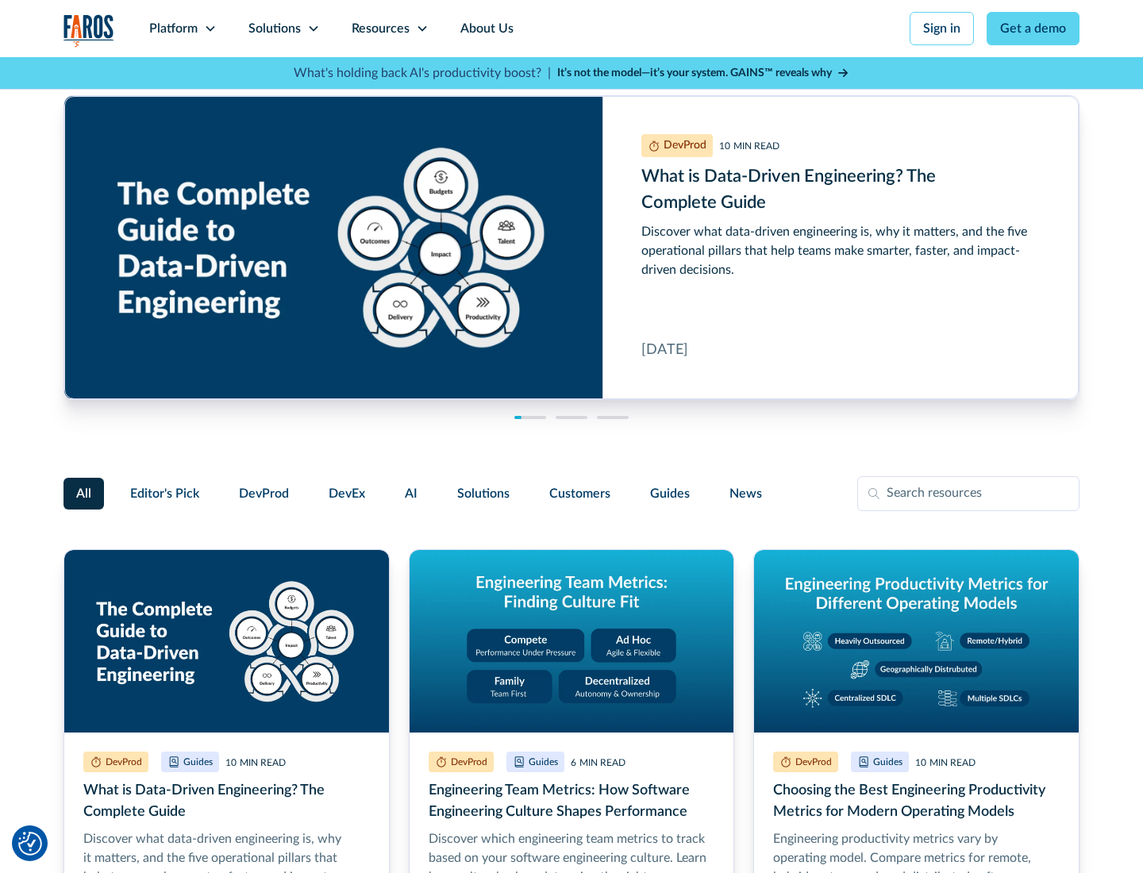
click at [1033, 29] on link "Get a demo" at bounding box center [1032, 28] width 93 height 33
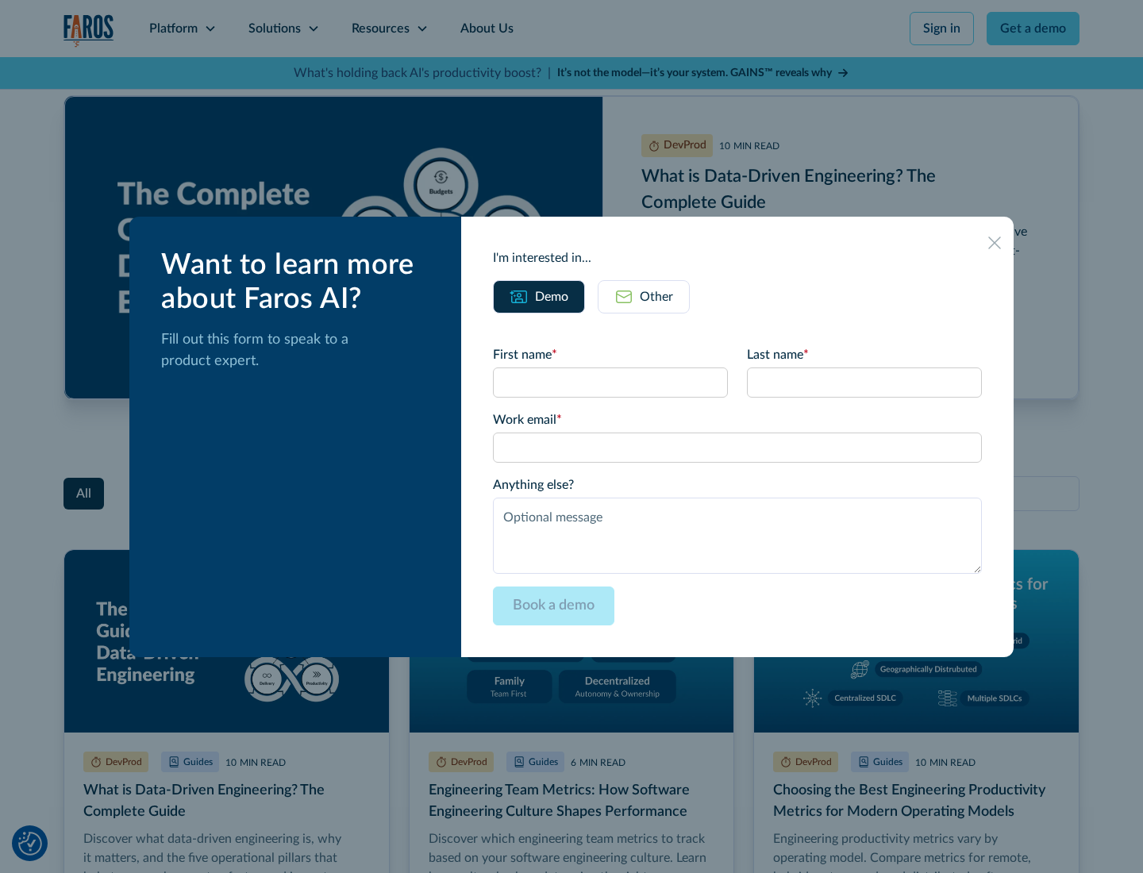
click at [643, 296] on div "Other" at bounding box center [656, 296] width 33 height 19
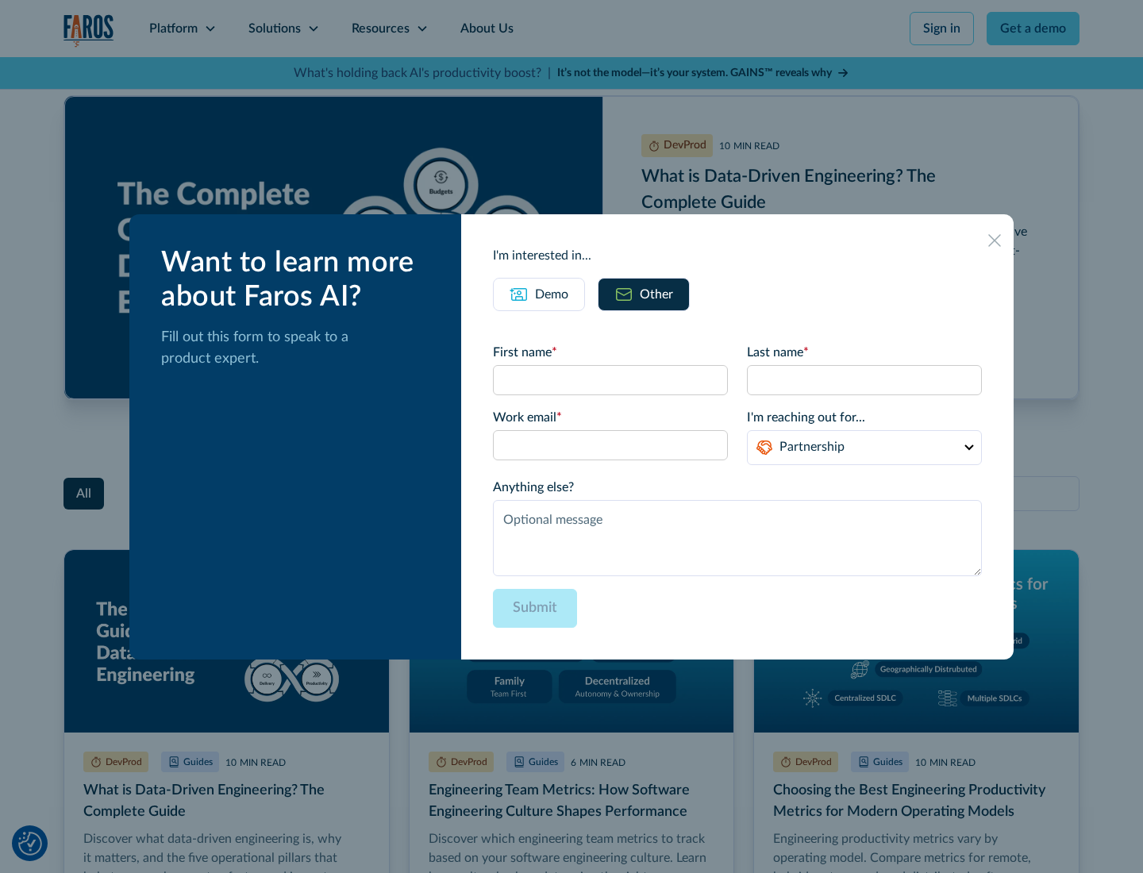
click at [994, 240] on icon at bounding box center [994, 240] width 13 height 13
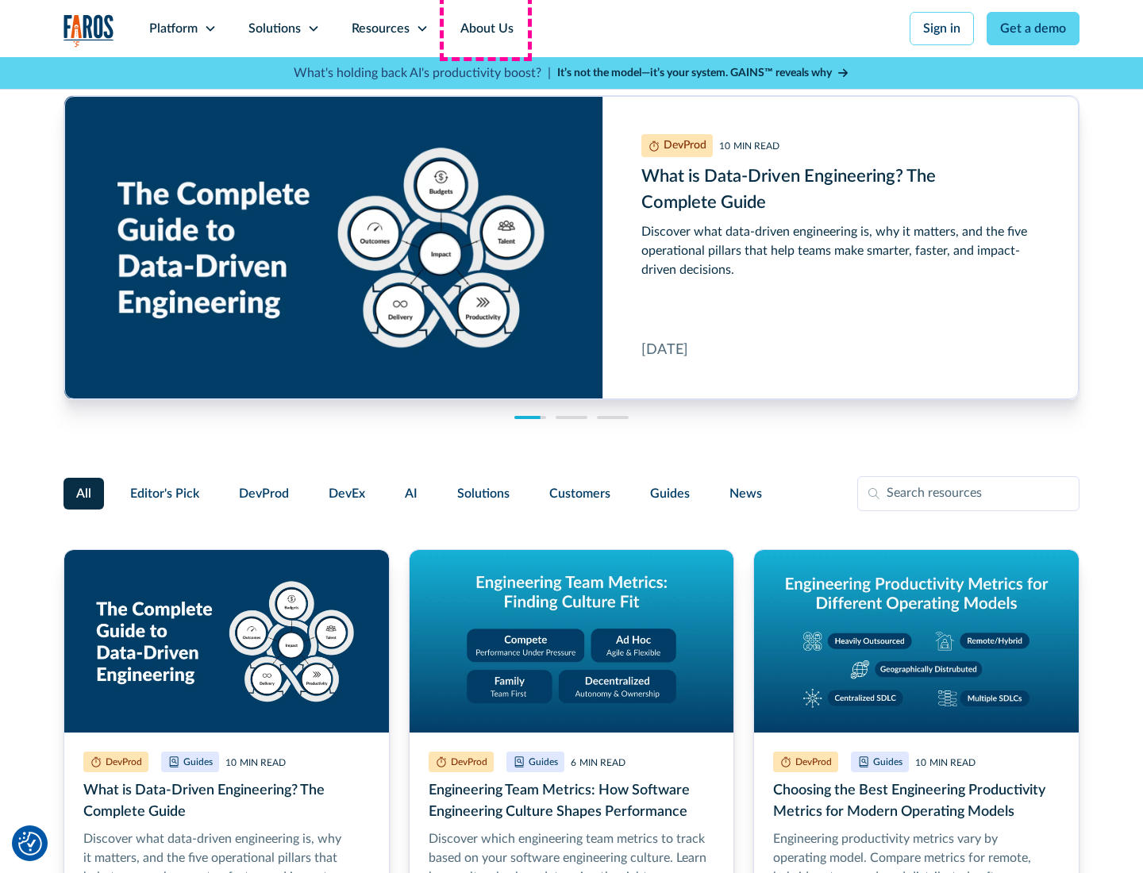
click at [485, 29] on link "About Us" at bounding box center [486, 28] width 85 height 57
